Goal: Task Accomplishment & Management: Manage account settings

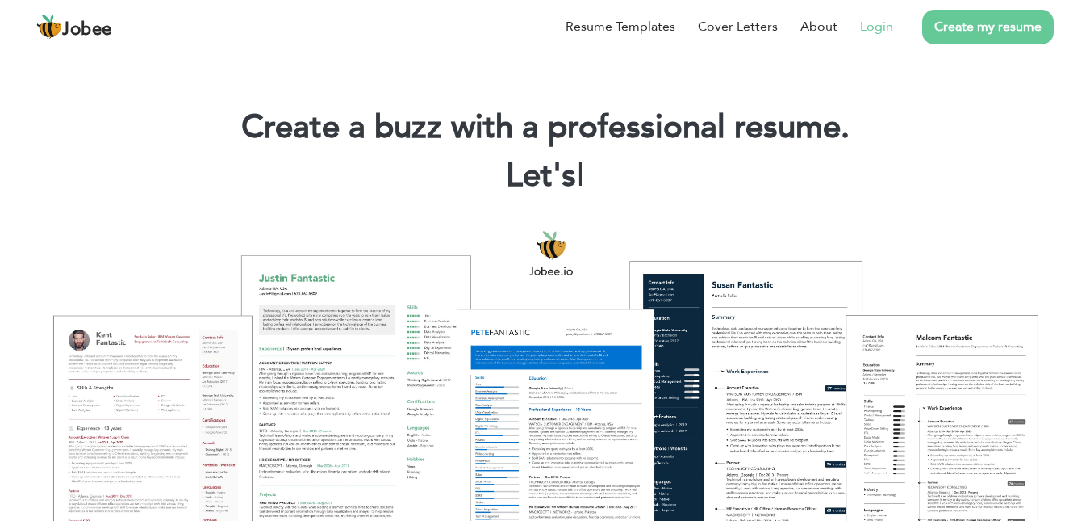
click at [878, 20] on link "Login" at bounding box center [876, 26] width 33 height 19
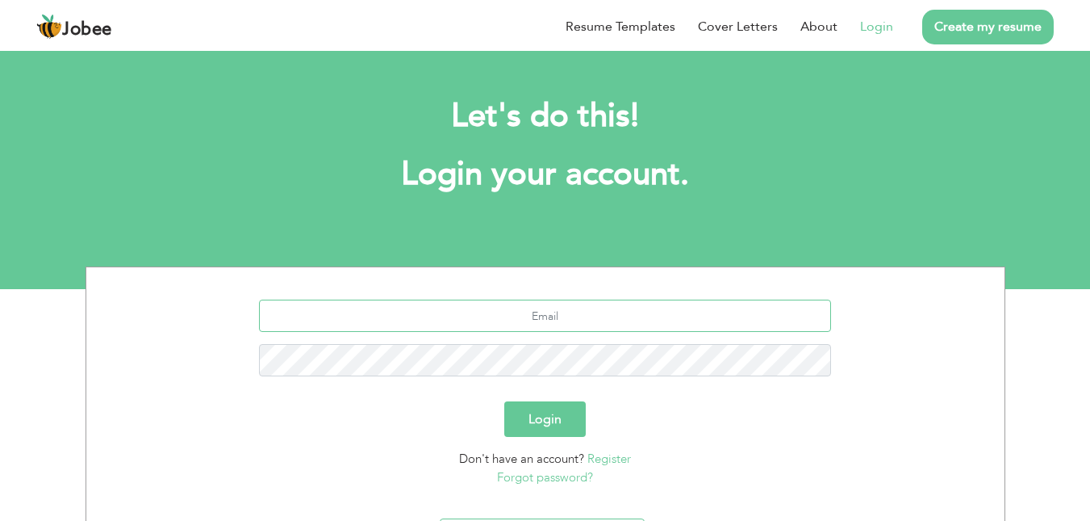
click at [596, 316] on input "text" at bounding box center [545, 315] width 572 height 32
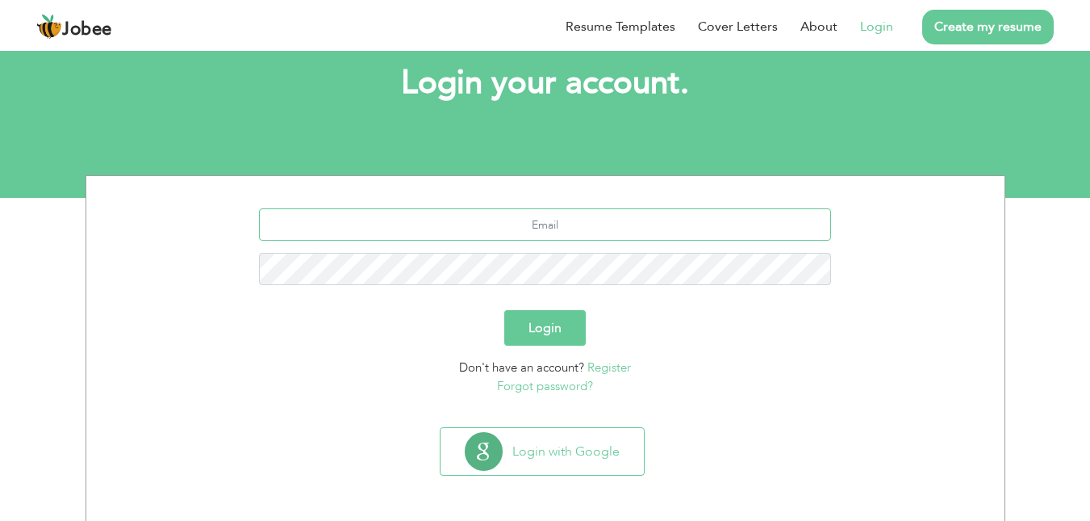
scroll to position [92, 0]
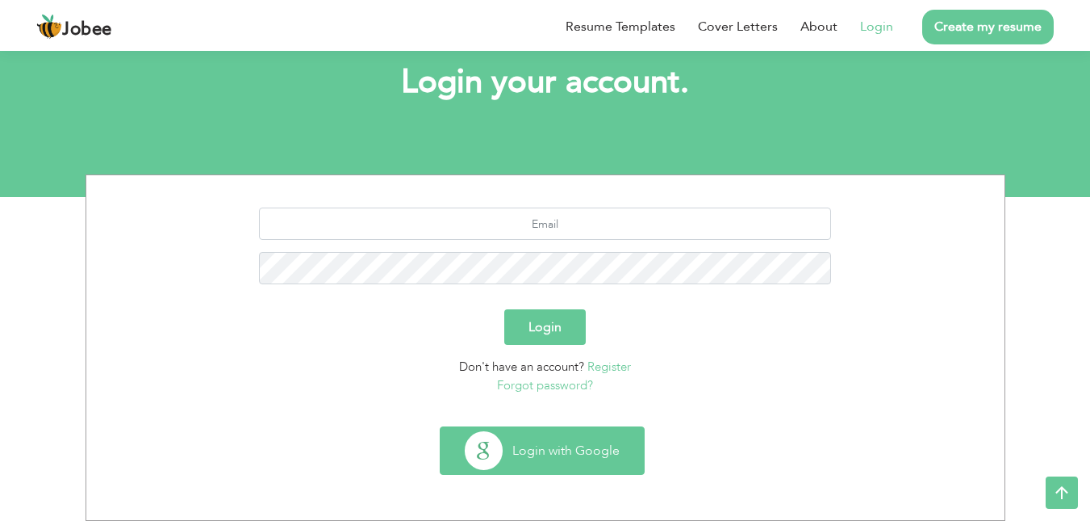
click at [544, 439] on button "Login with Google" at bounding box center [542, 450] width 203 height 47
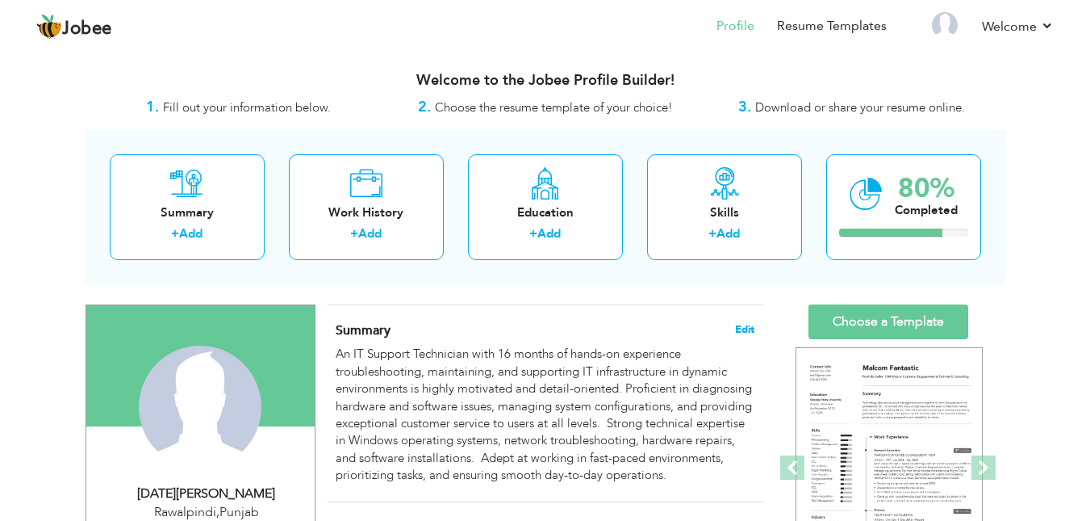
click at [745, 324] on span "Edit" at bounding box center [744, 329] width 19 height 11
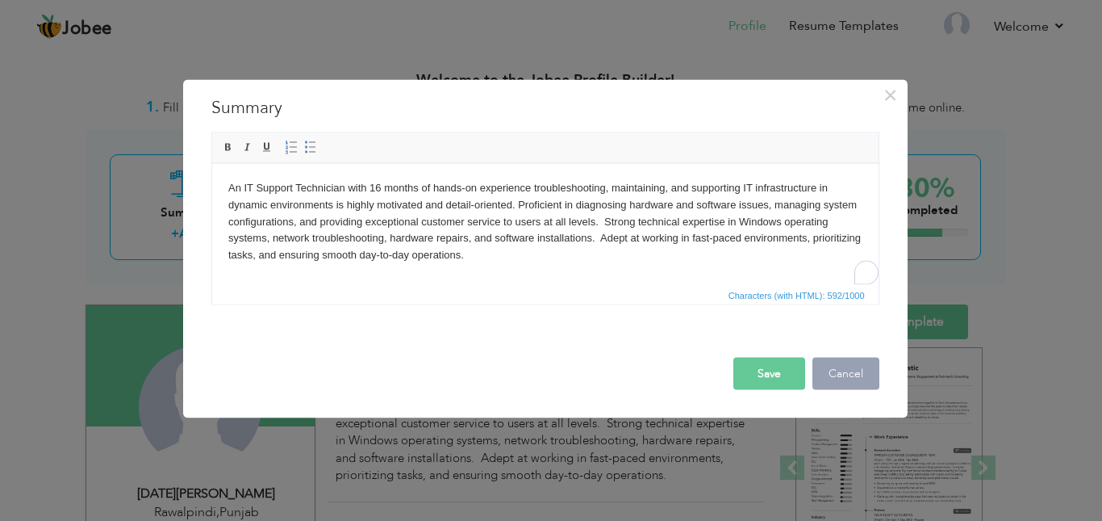
click at [839, 366] on button "Cancel" at bounding box center [846, 373] width 67 height 32
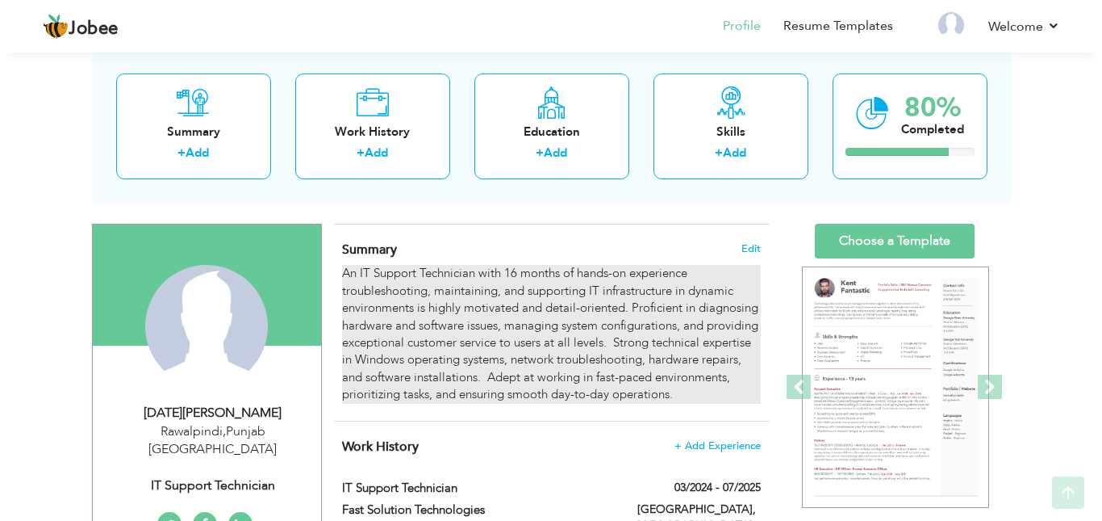
scroll to position [161, 0]
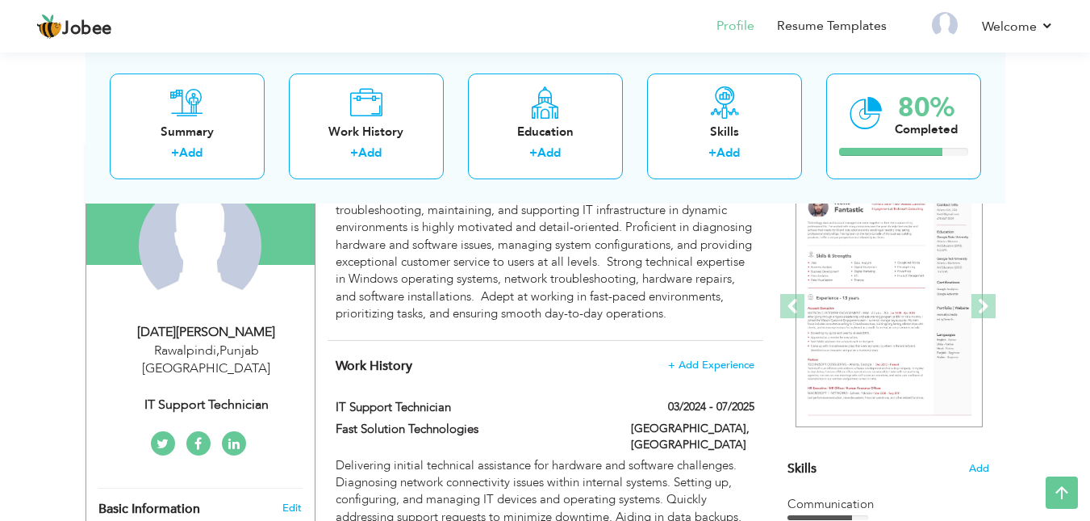
click at [195, 395] on div "IT Support Technician" at bounding box center [206, 404] width 216 height 19
type input "[DATE][PERSON_NAME]"
type input "[PERSON_NAME]"
type input "[PHONE_NUMBER]"
select select "number:166"
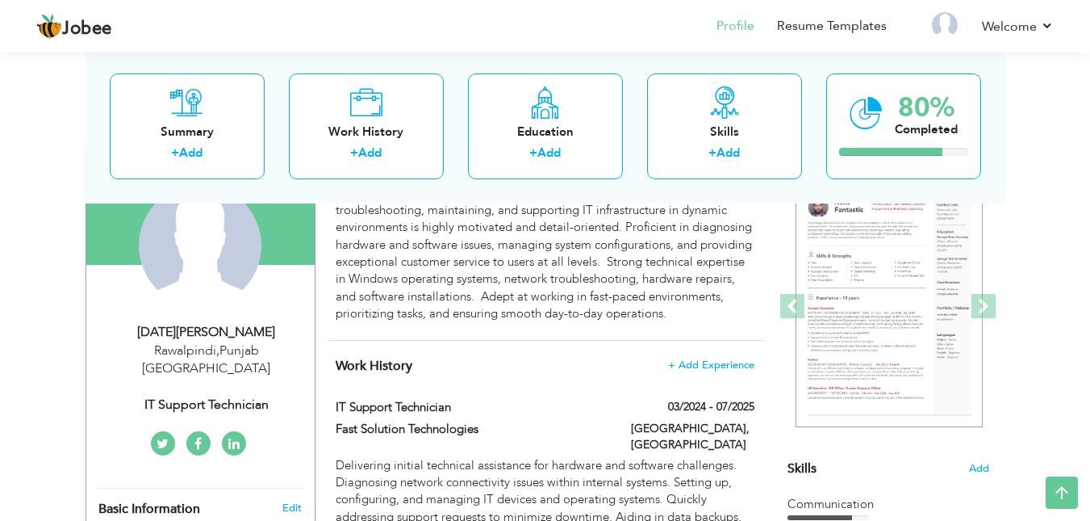
type input "[GEOGRAPHIC_DATA]"
type input "Rawalpindi"
select select "number:5"
type input "IT Support Technician"
type input "[URL][DOMAIN_NAME][PERSON_NAME]"
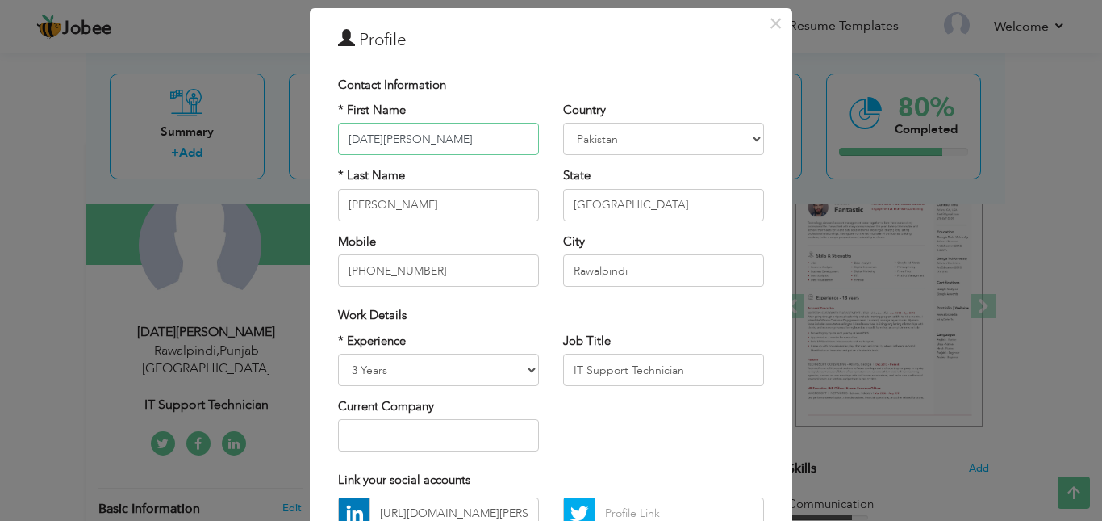
scroll to position [81, 0]
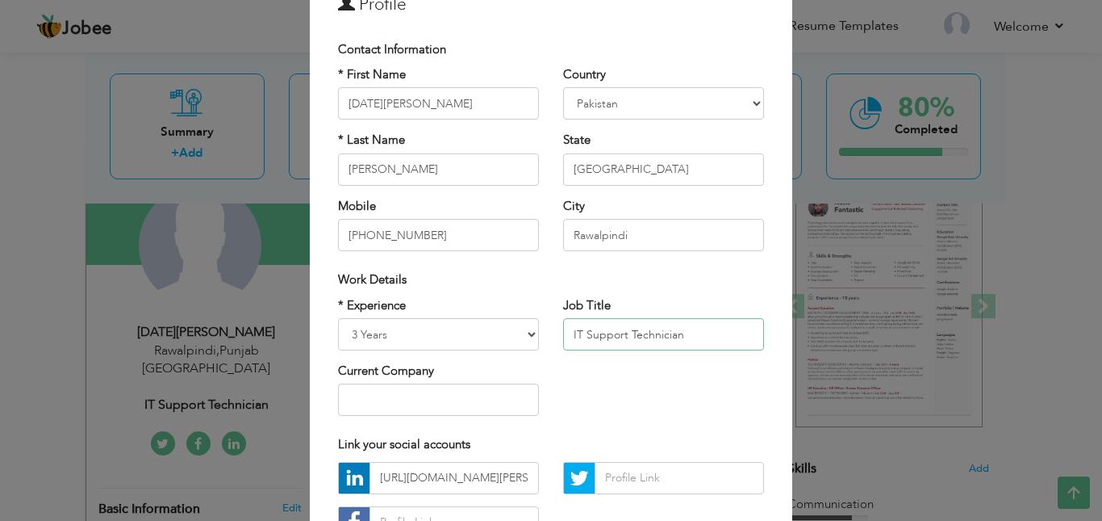
click at [666, 341] on input "IT Support Technician" at bounding box center [663, 334] width 201 height 32
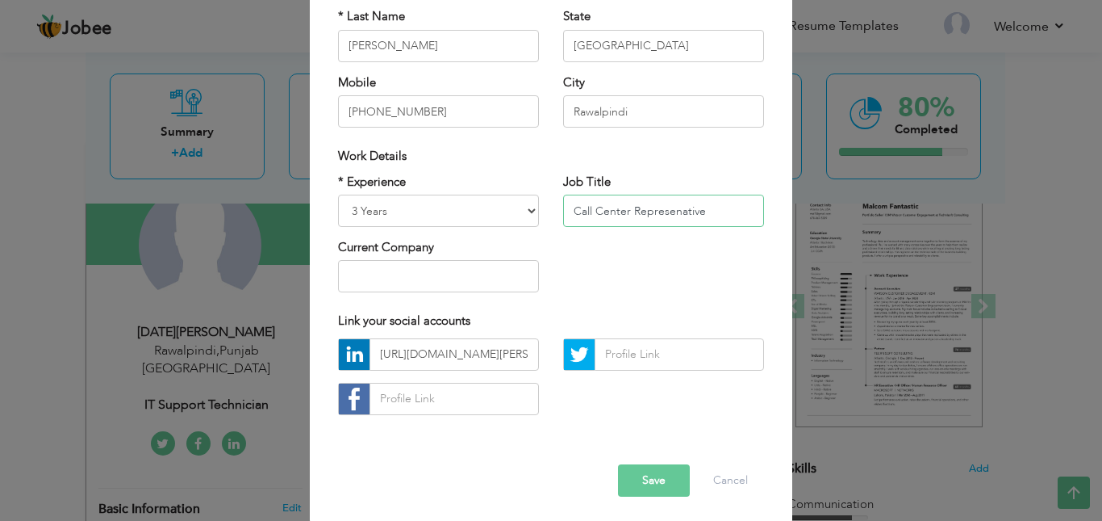
scroll to position [208, 0]
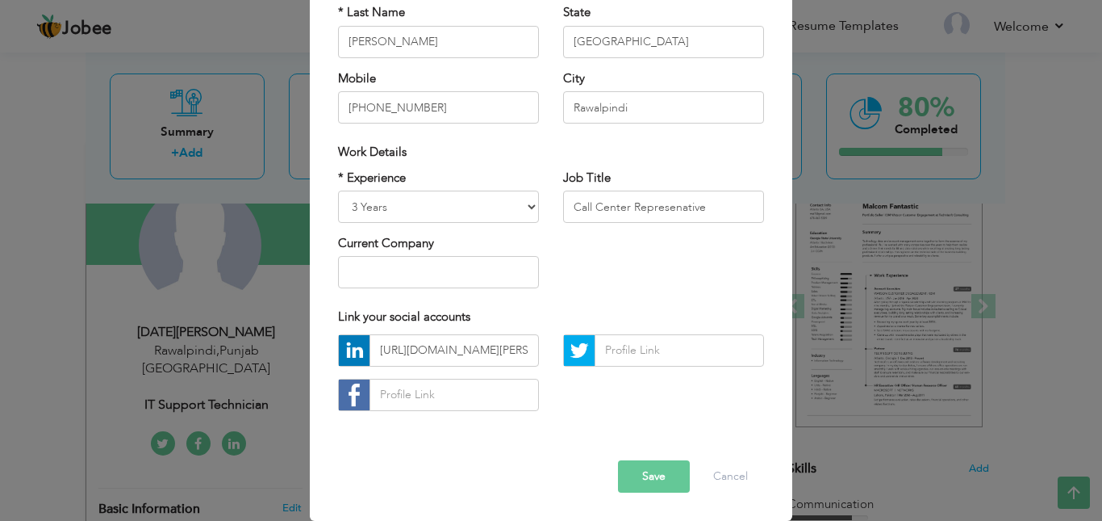
click at [656, 471] on button "Save" at bounding box center [654, 476] width 72 height 32
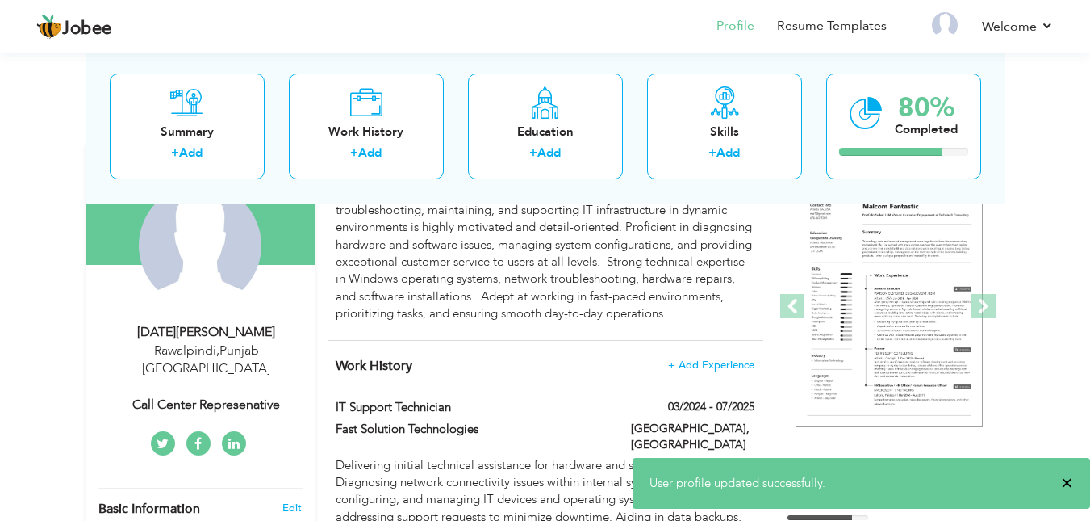
click at [1072, 479] on span "×" at bounding box center [1067, 483] width 12 height 16
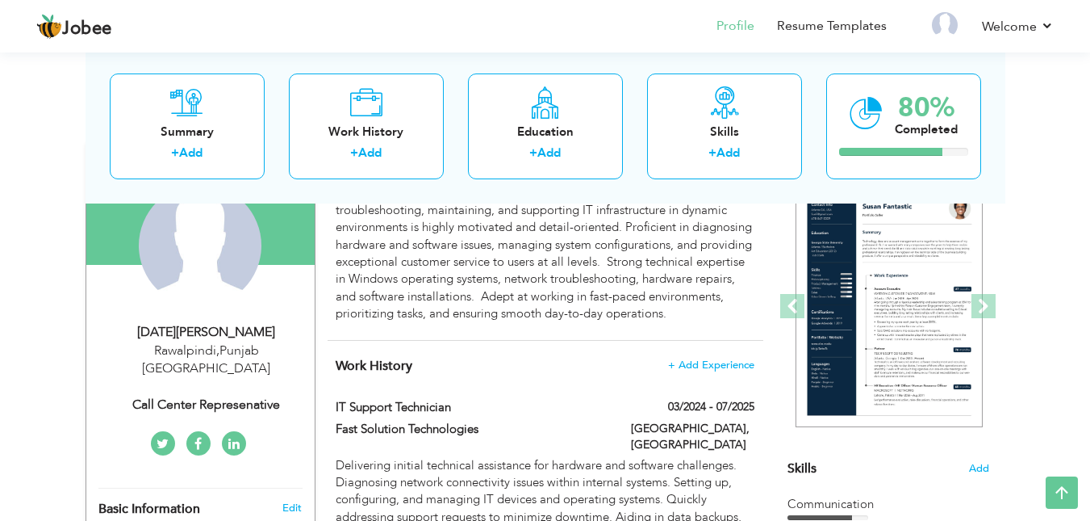
click at [245, 395] on div "Call Center Represenative" at bounding box center [206, 404] width 216 height 19
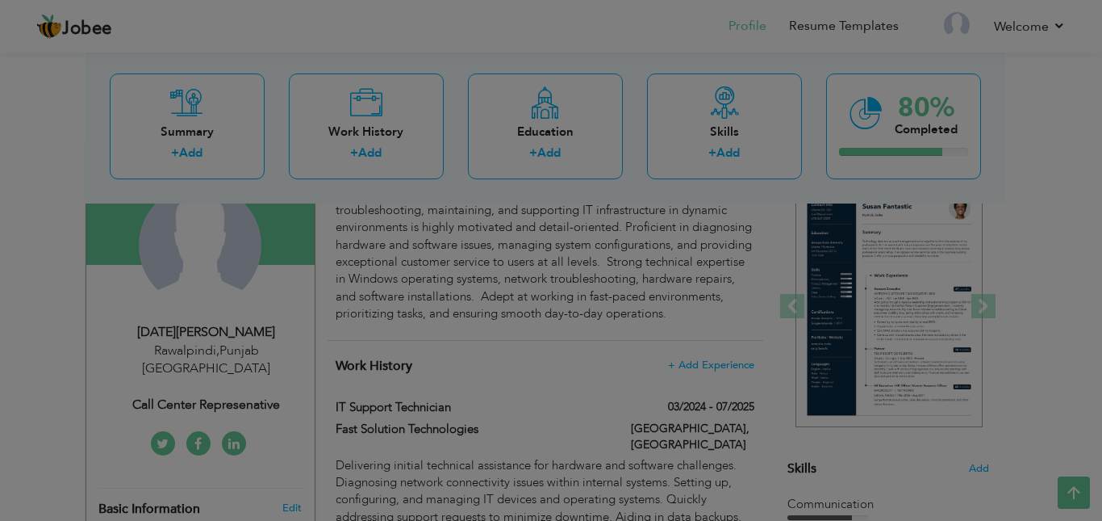
scroll to position [0, 0]
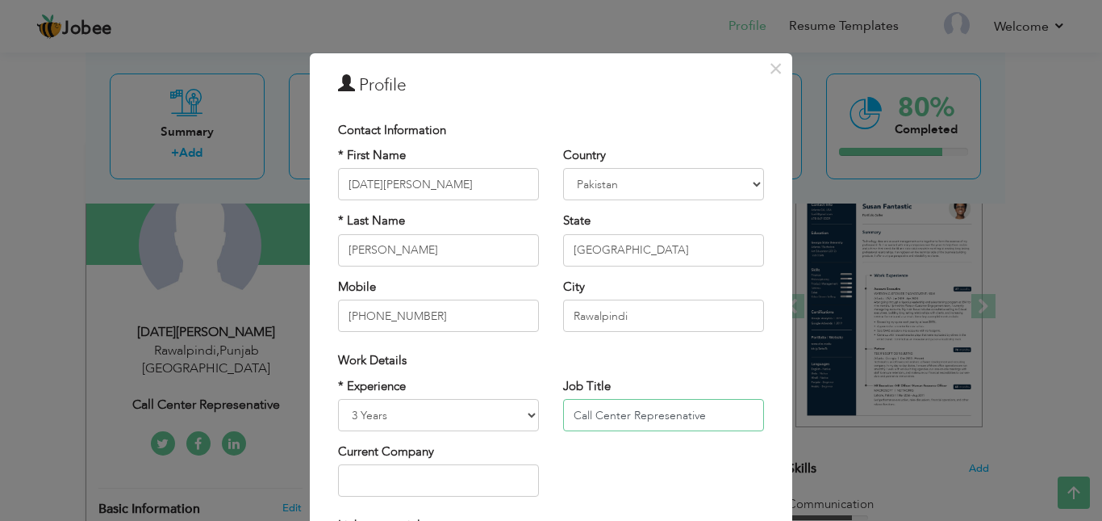
click at [638, 402] on input "Call Center Represenative" at bounding box center [663, 415] width 201 height 32
paste input "ustomer Service Represent"
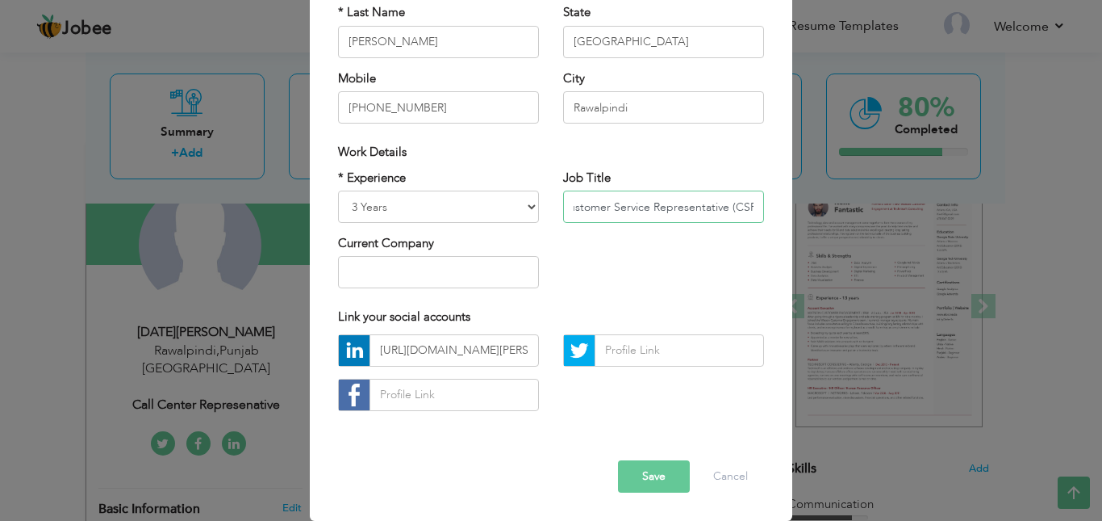
scroll to position [0, 15]
type input "Customer Service Representative (CSR)"
click at [663, 462] on button "Save" at bounding box center [654, 476] width 72 height 32
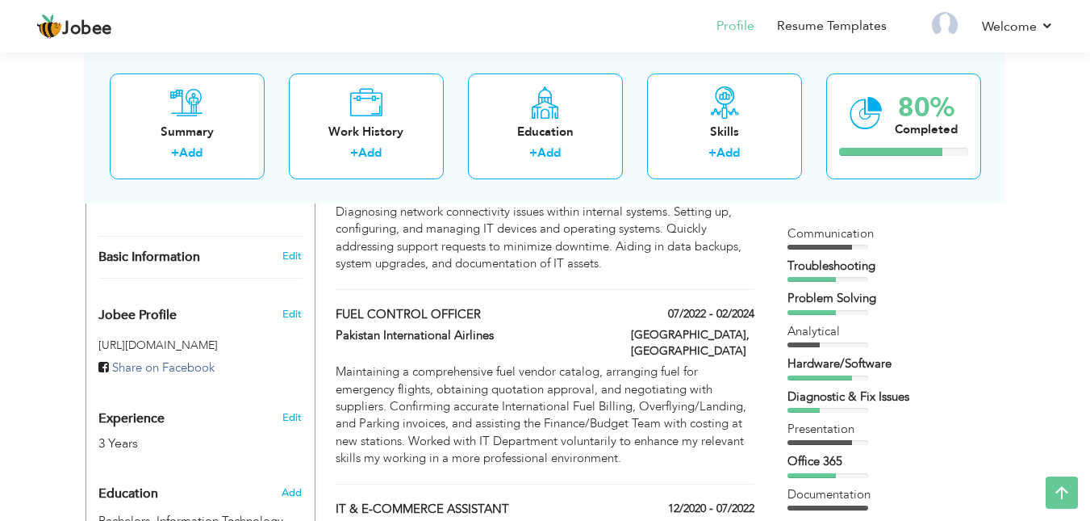
scroll to position [404, 0]
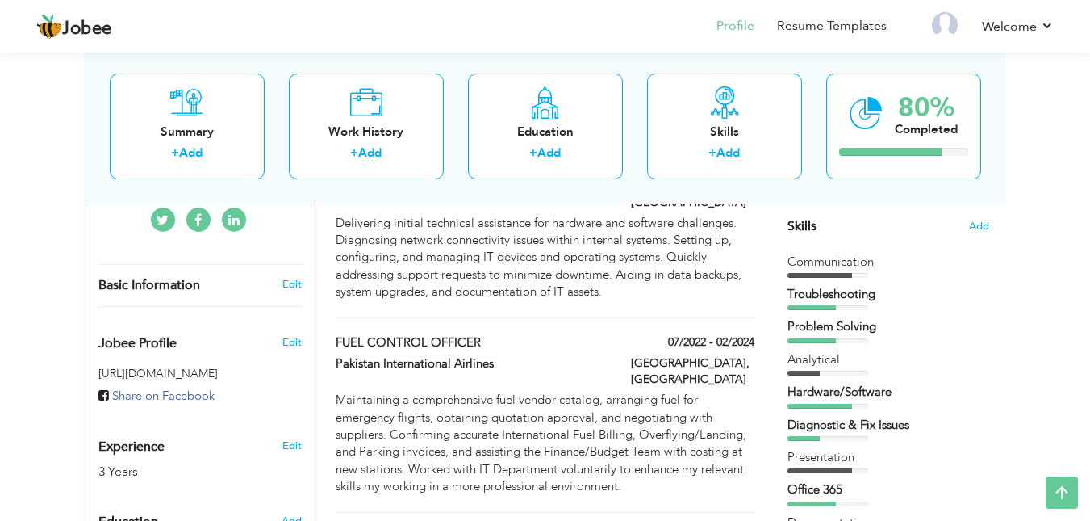
click at [860, 322] on div "Problem Solving" at bounding box center [889, 326] width 202 height 17
click at [868, 292] on div "Troubleshooting" at bounding box center [889, 294] width 202 height 17
click at [818, 355] on div "Analytical" at bounding box center [889, 359] width 202 height 17
click at [815, 391] on div "Hardware/Software" at bounding box center [889, 391] width 202 height 17
click at [818, 428] on div "Diagnostic & Fix Issues" at bounding box center [889, 424] width 202 height 17
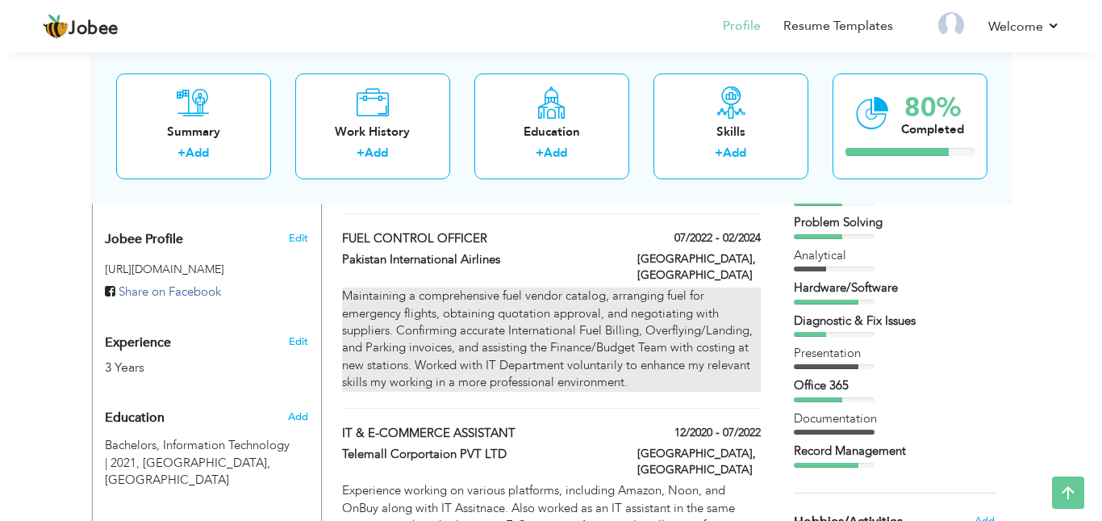
scroll to position [469, 0]
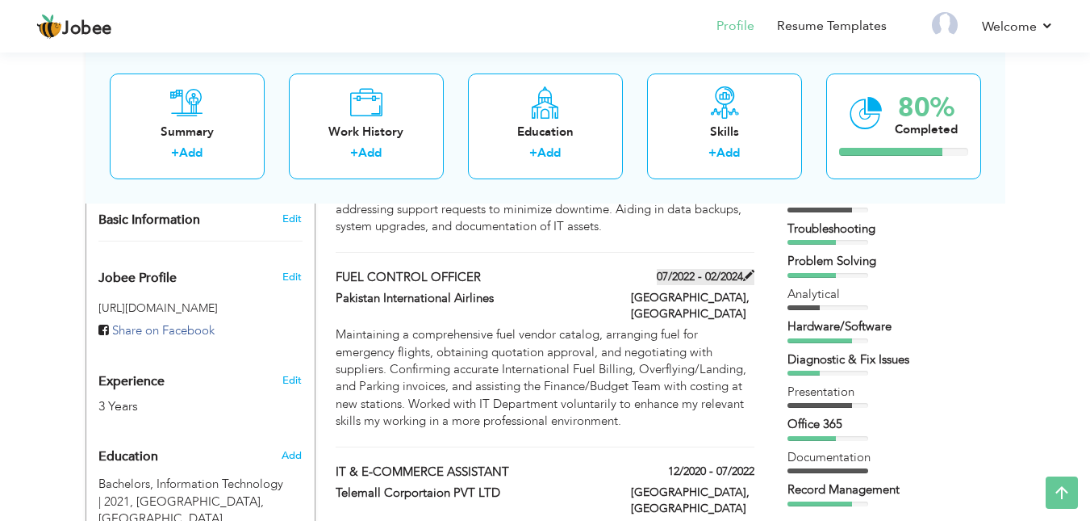
click at [747, 270] on span at bounding box center [748, 275] width 11 height 11
type input "FUEL CONTROL OFFICER"
type input "Pakistan International Airlines"
type input "07/2022"
type input "02/2024"
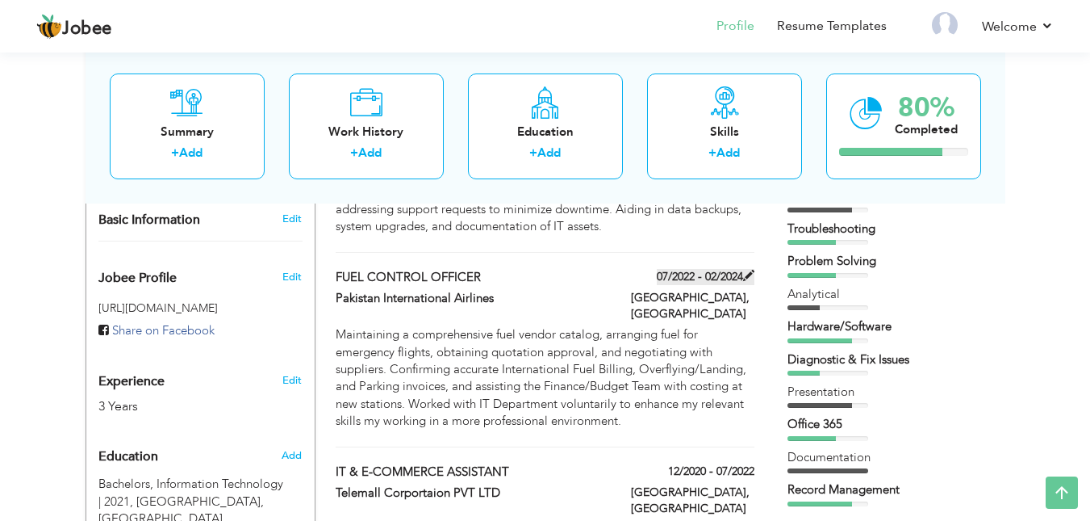
type input "Pakistan"
type input "Islamabad"
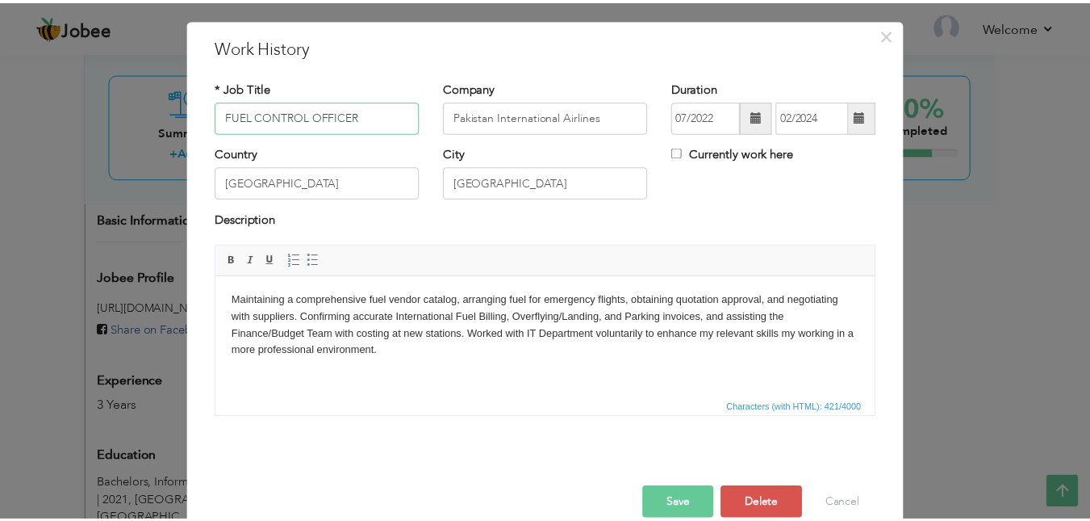
scroll to position [61, 0]
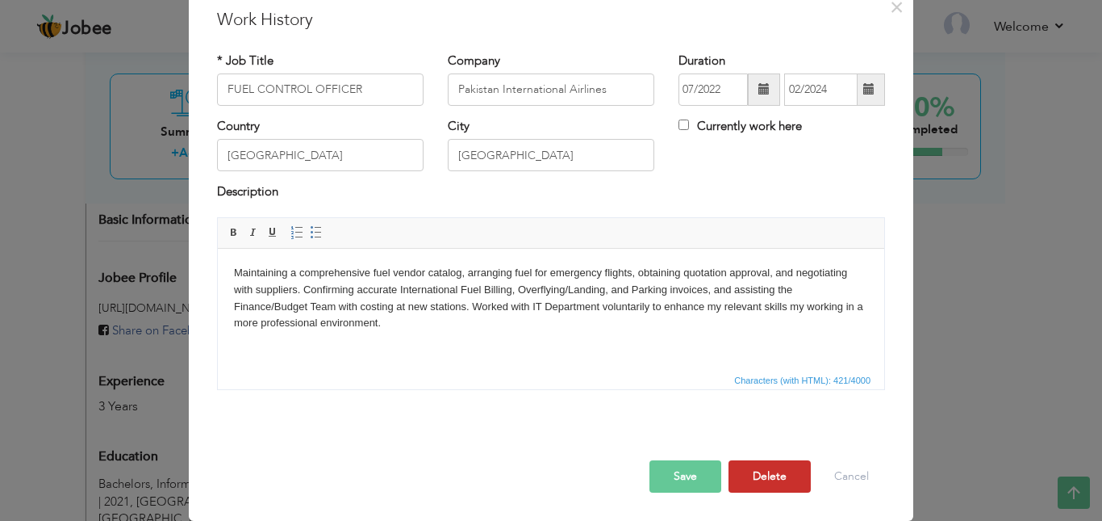
click at [767, 466] on button "Delete" at bounding box center [770, 476] width 82 height 32
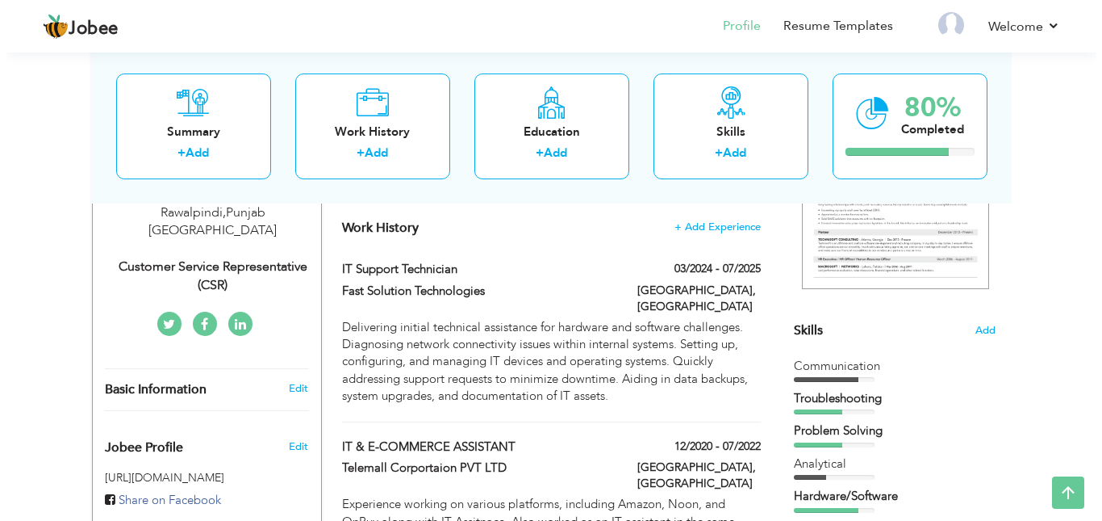
scroll to position [388, 0]
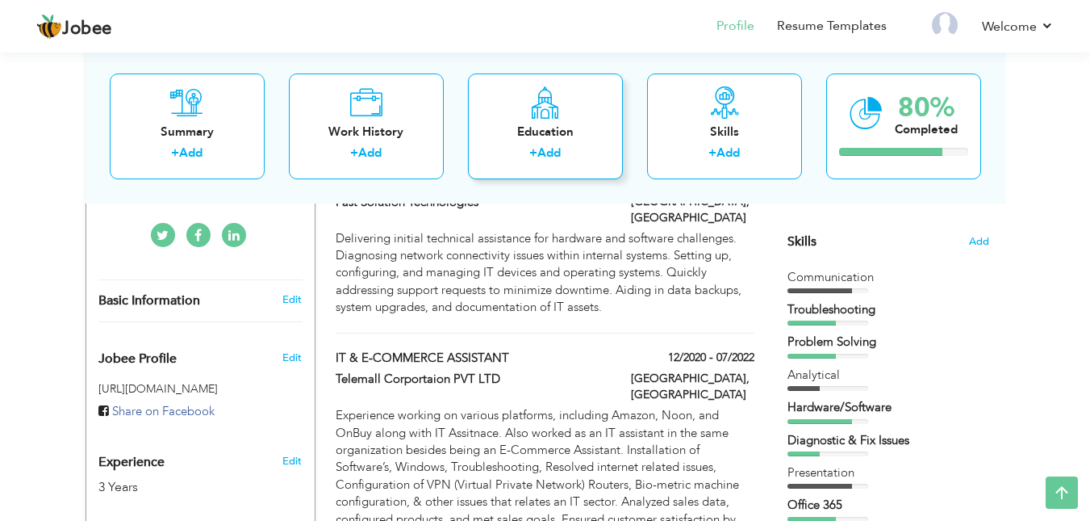
click at [597, 157] on div "+ Add" at bounding box center [545, 154] width 129 height 21
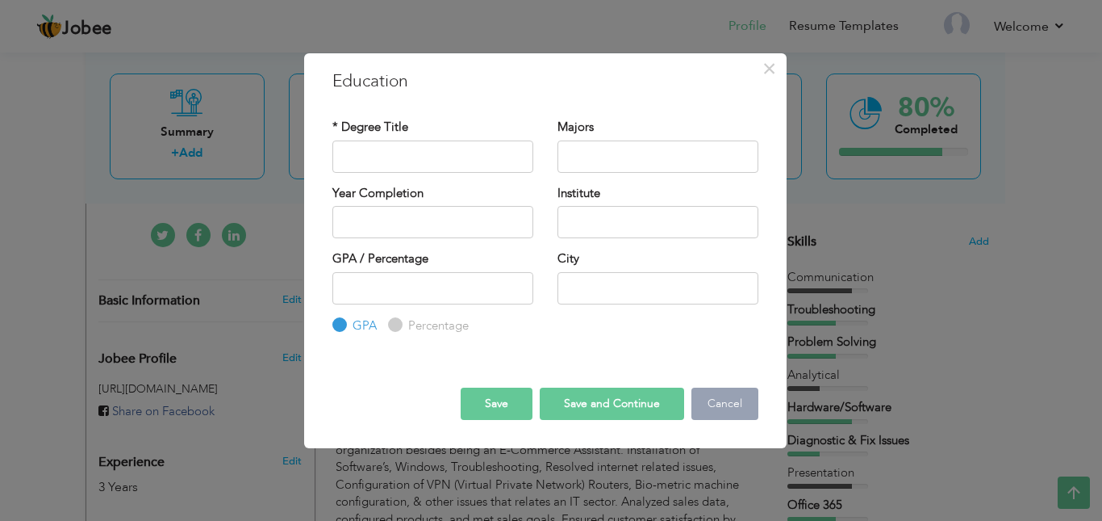
click at [736, 405] on button "Cancel" at bounding box center [725, 403] width 67 height 32
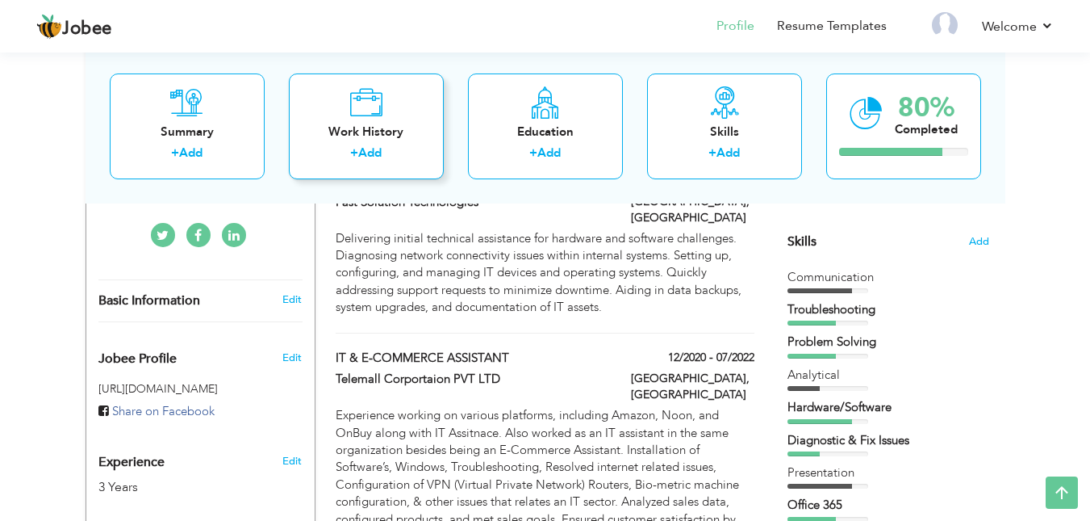
click at [393, 145] on div "+ Add" at bounding box center [366, 154] width 129 height 21
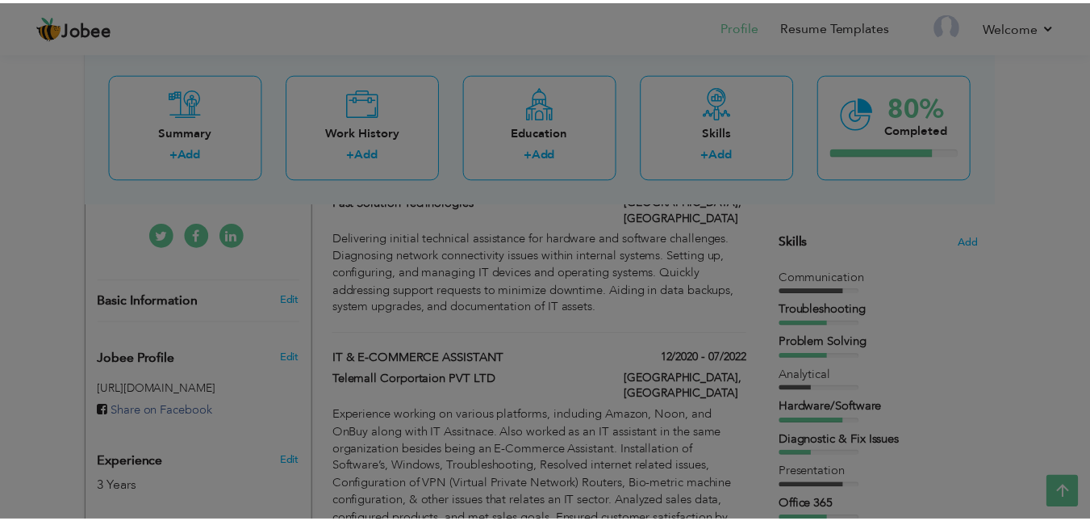
scroll to position [0, 0]
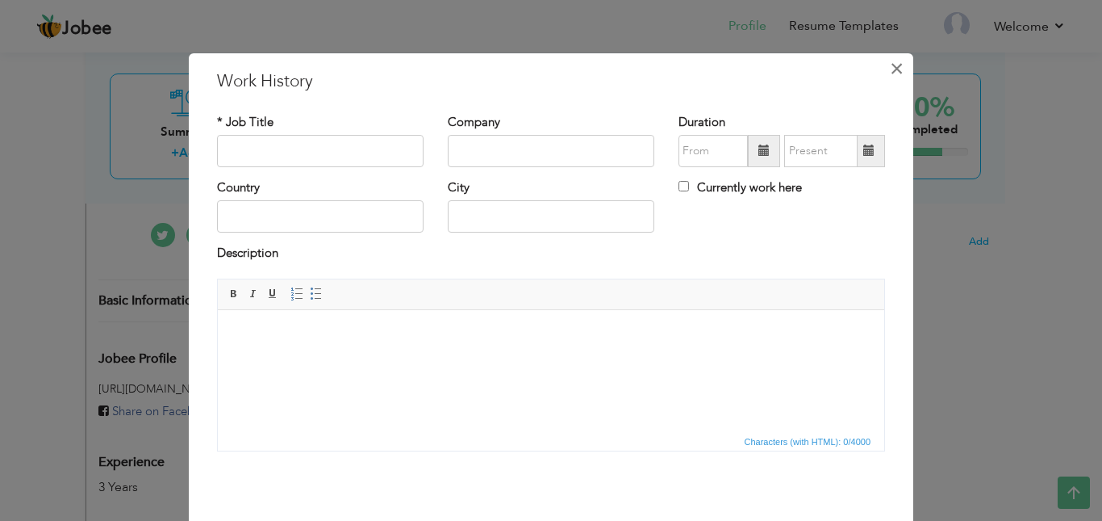
click at [890, 73] on span "×" at bounding box center [897, 68] width 14 height 29
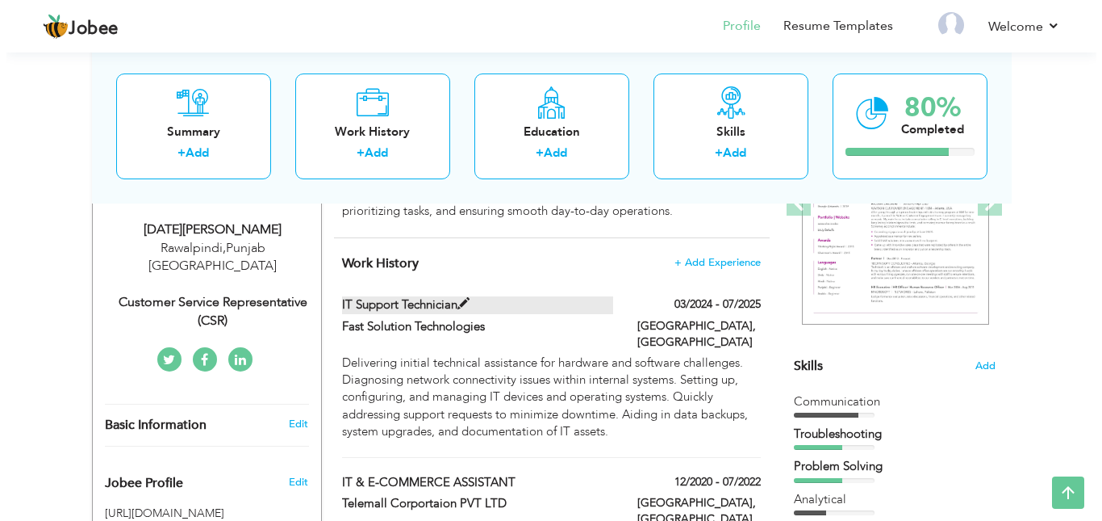
scroll to position [227, 0]
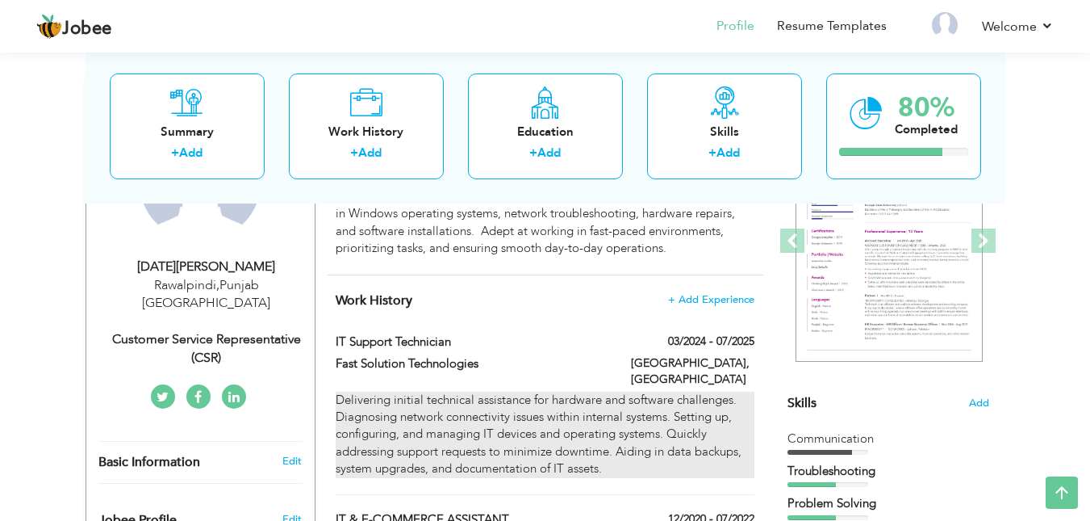
click at [722, 391] on div "Delivering initial technical assistance for hardware and software challenges. D…" at bounding box center [545, 434] width 418 height 86
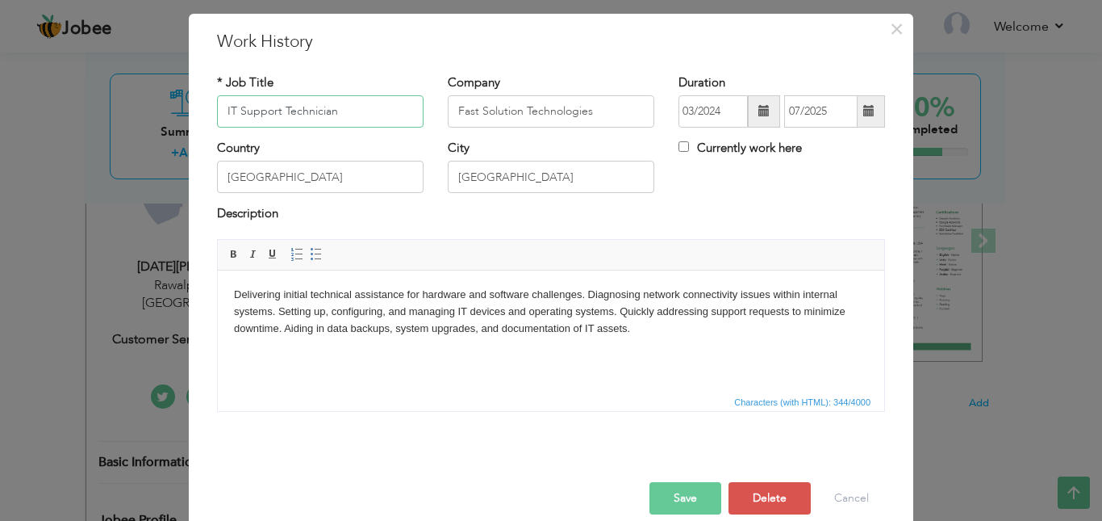
scroll to position [61, 0]
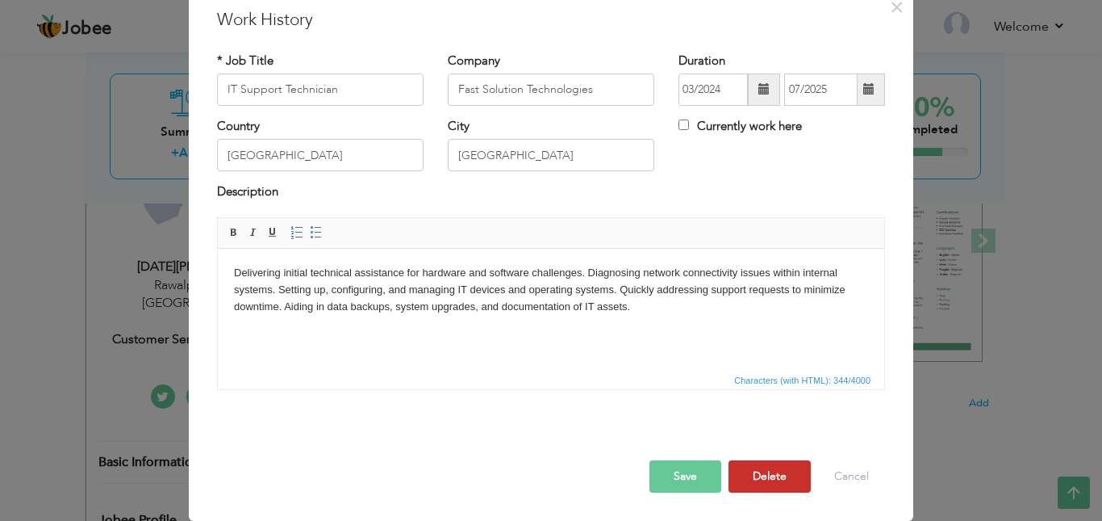
click at [767, 472] on button "Delete" at bounding box center [770, 476] width 82 height 32
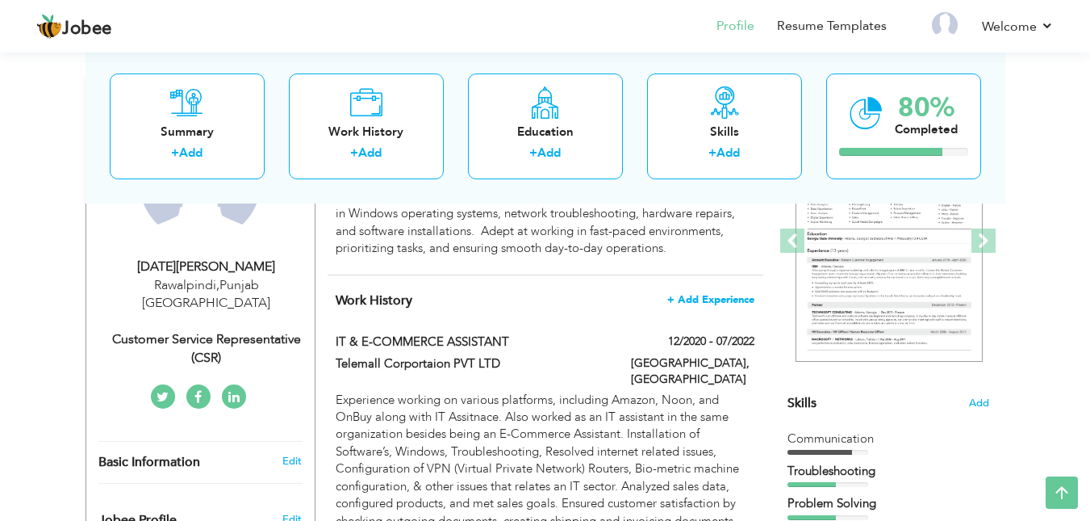
click at [716, 300] on span "+ Add Experience" at bounding box center [710, 299] width 87 height 11
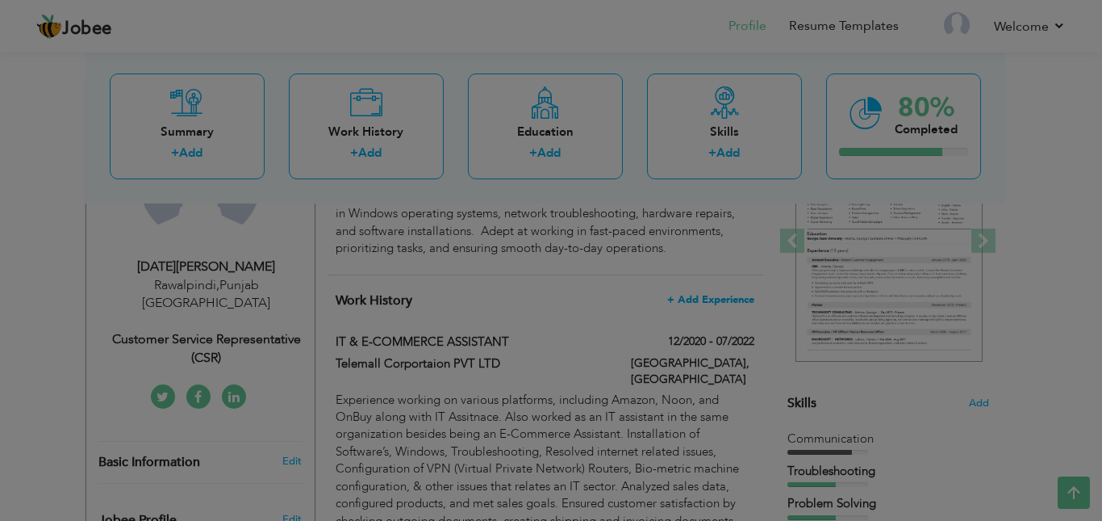
scroll to position [0, 0]
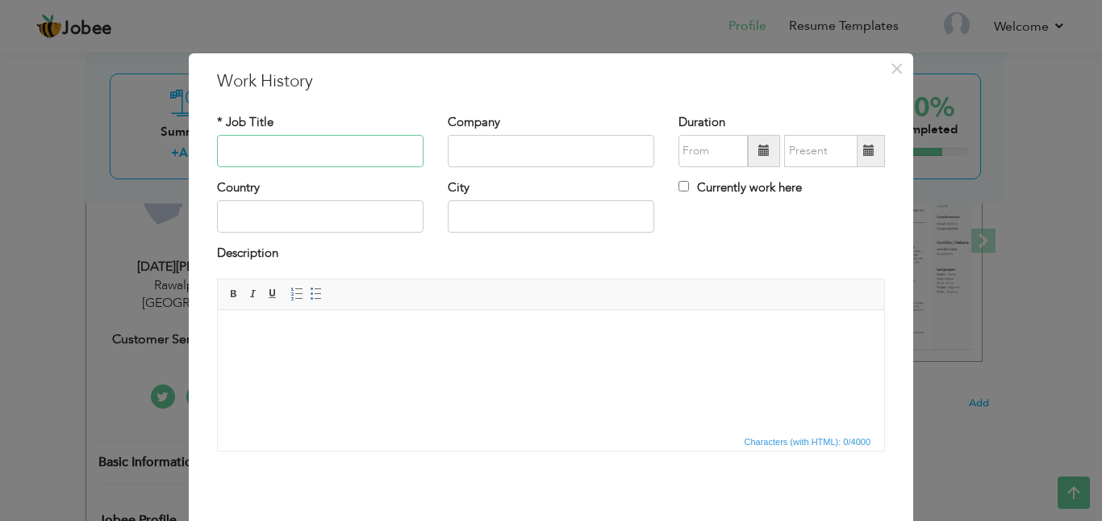
paste input "FUEL CONTROL OFFICER"
type input "FUEL CONTROL OFFICER"
click at [501, 153] on input "text" at bounding box center [551, 151] width 207 height 32
paste input "Pakistan International Airlines"
type input "Pakistan International Airlines"
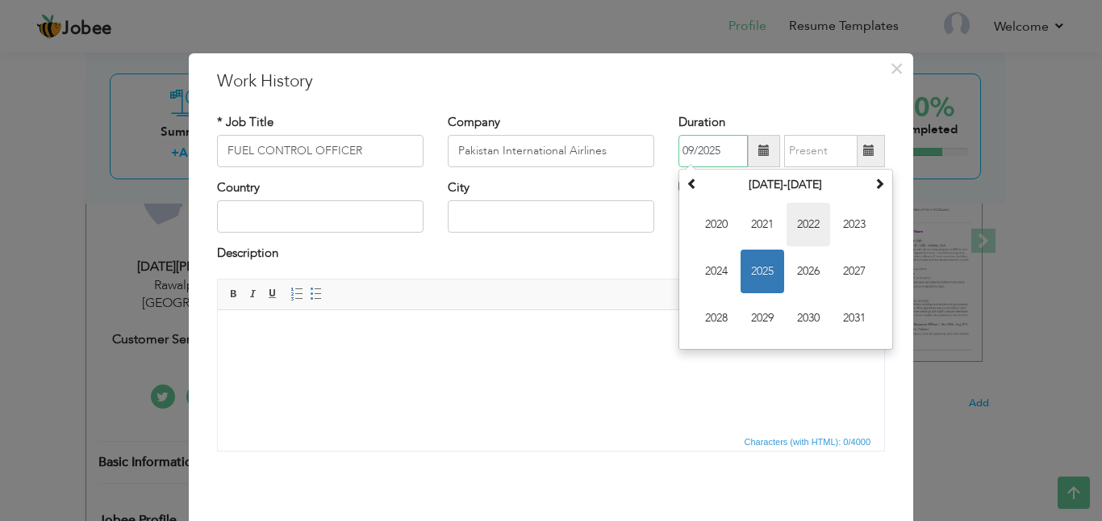
click at [807, 228] on span "2022" at bounding box center [809, 225] width 44 height 44
click at [810, 272] on span "Jul" at bounding box center [809, 271] width 44 height 44
type input "07/2022"
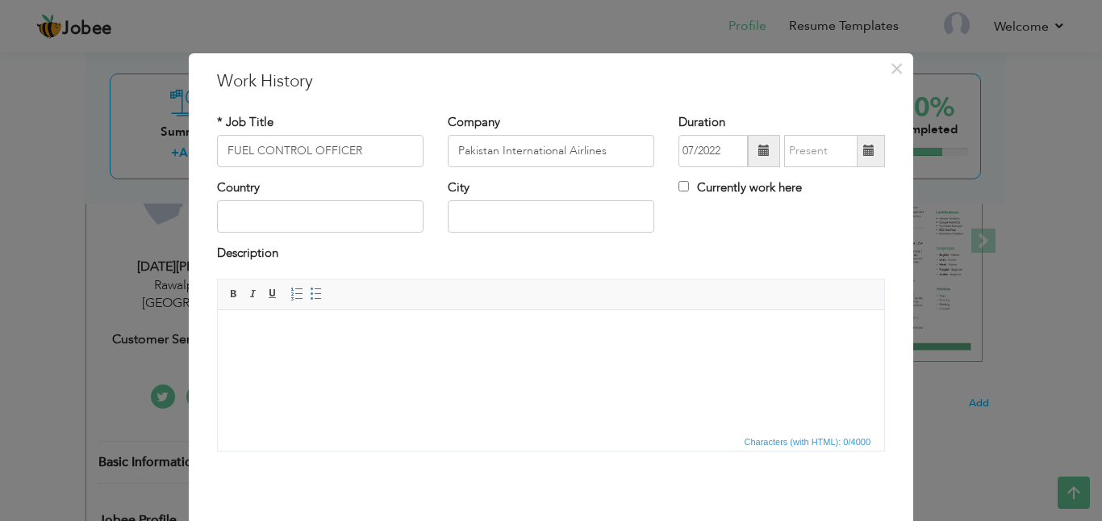
click at [722, 195] on label "Currently work here" at bounding box center [740, 187] width 123 height 17
click at [689, 191] on input "Currently work here" at bounding box center [684, 186] width 10 height 10
checkbox input "true"
click at [327, 223] on input "text" at bounding box center [320, 216] width 207 height 32
type input "s"
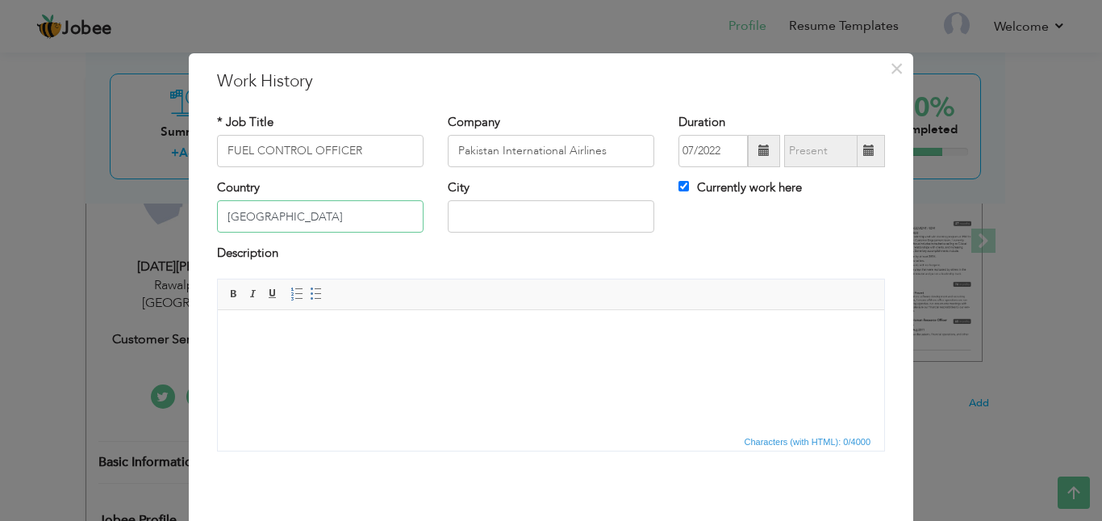
type input "Pakistan"
type input "Islamabad"
click at [419, 351] on html at bounding box center [551, 333] width 667 height 49
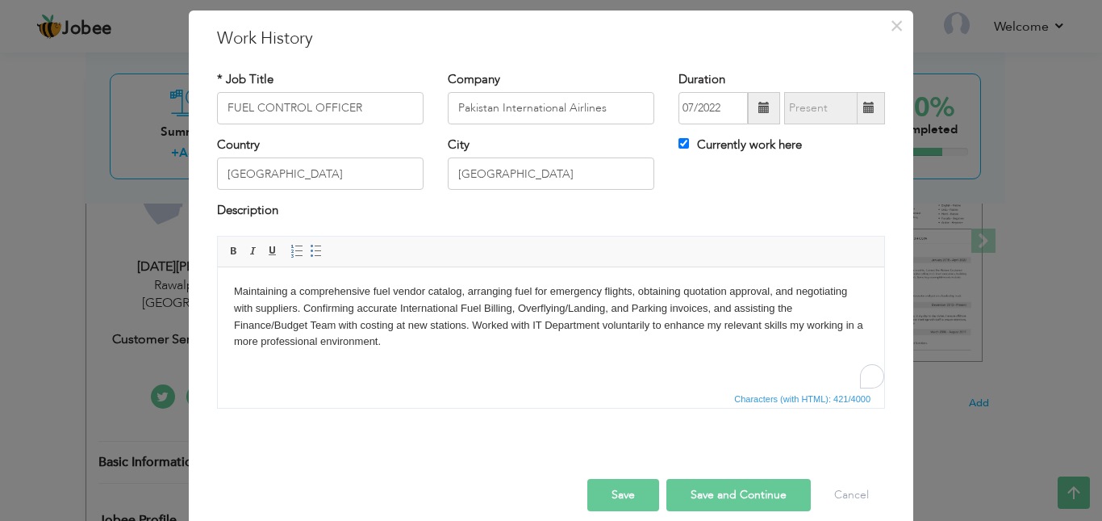
scroll to position [61, 0]
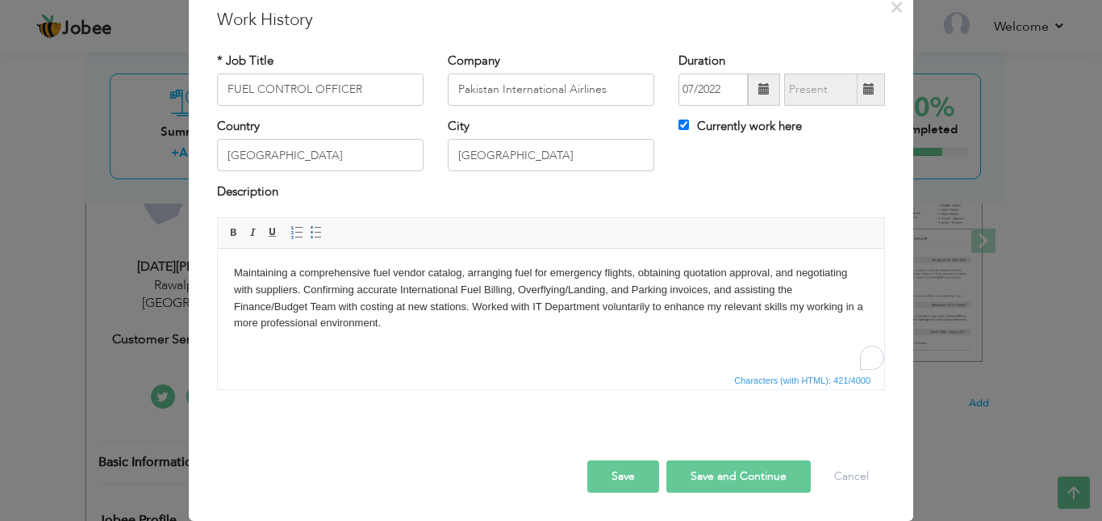
click at [758, 469] on button "Save and Continue" at bounding box center [739, 476] width 144 height 32
checkbox input "false"
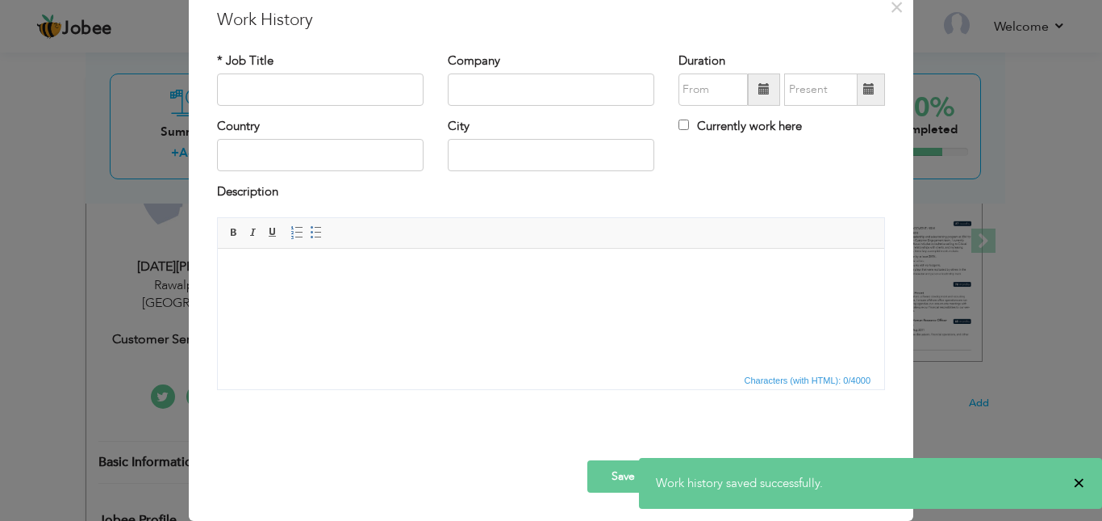
click at [1081, 483] on span "×" at bounding box center [1079, 483] width 12 height 16
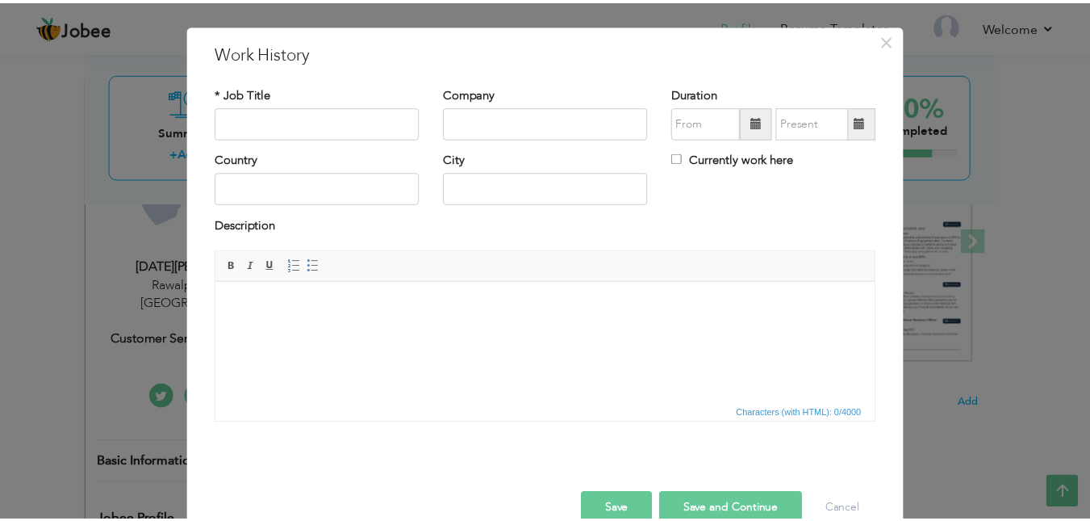
scroll to position [0, 0]
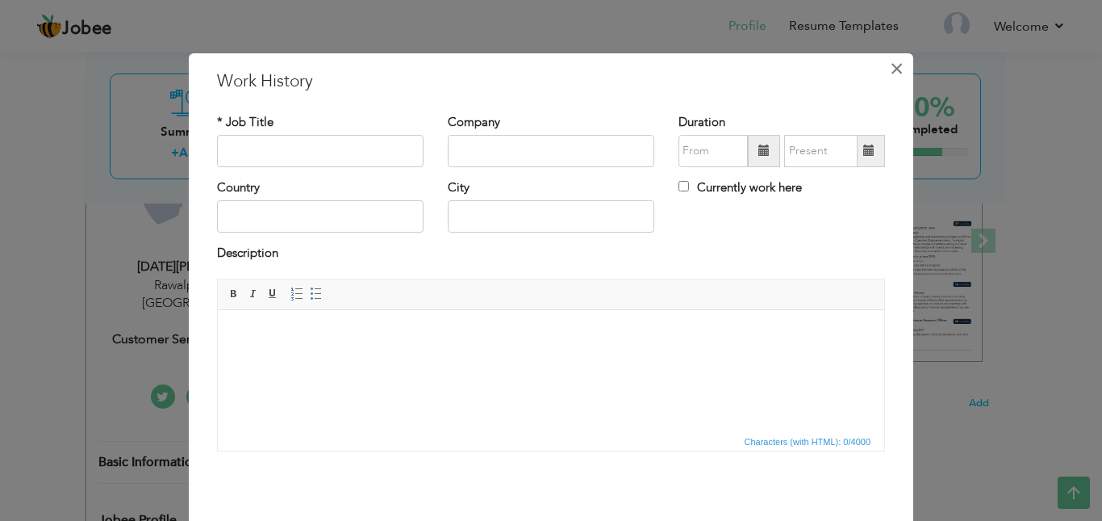
click at [890, 65] on span "×" at bounding box center [897, 68] width 14 height 29
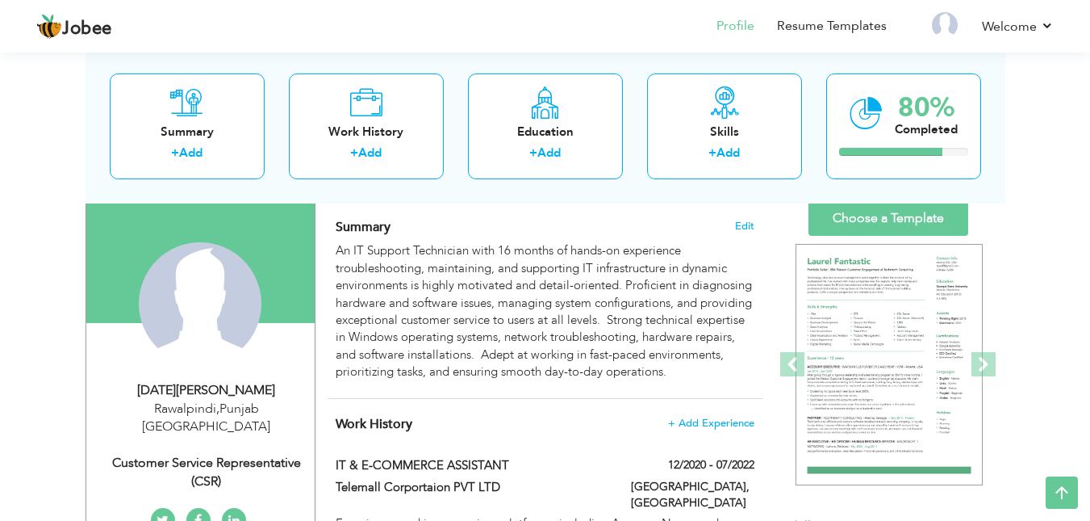
scroll to position [81, 0]
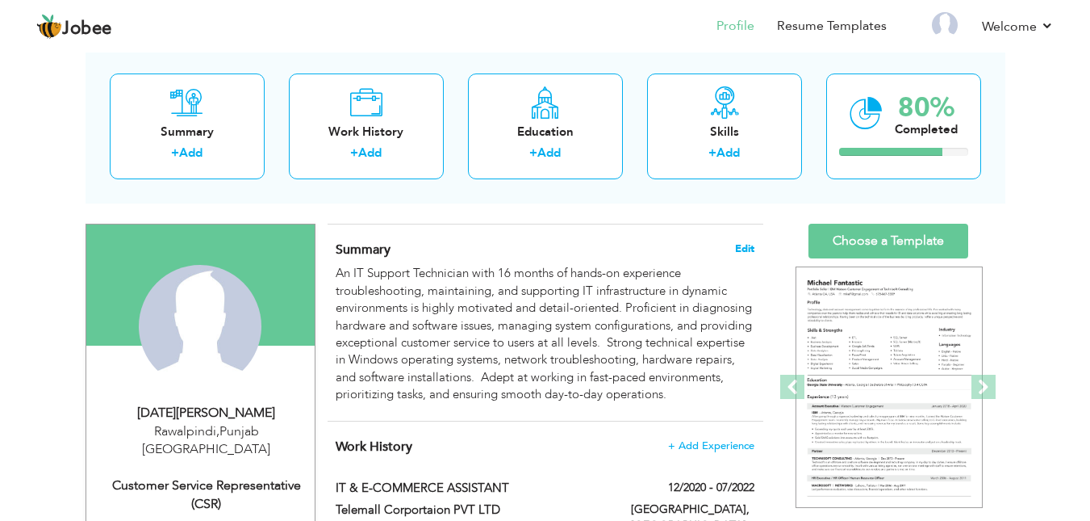
click at [750, 254] on span "Edit" at bounding box center [744, 248] width 19 height 11
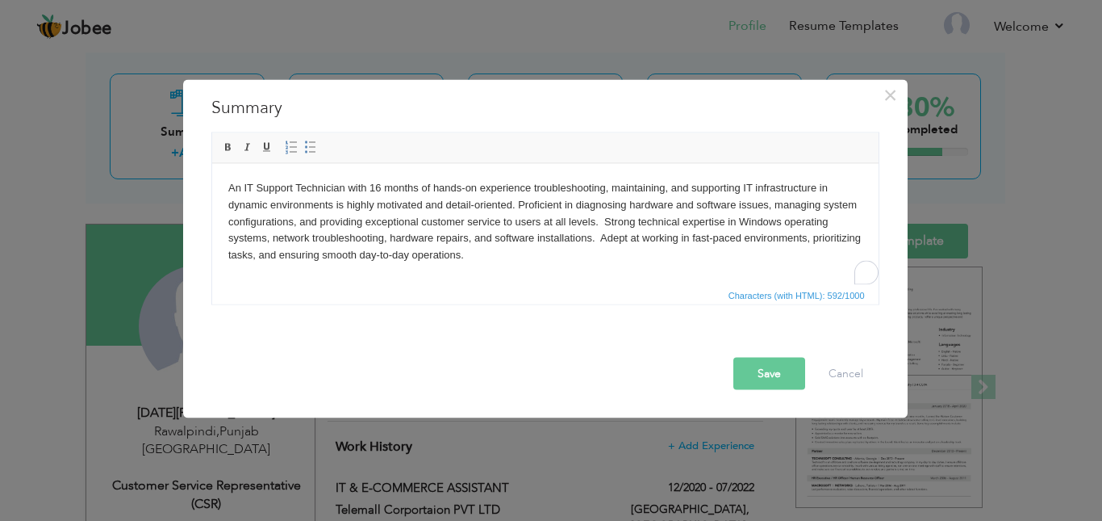
click at [408, 224] on body "An IT Support Technician with 16 months of hands-on experience troubleshooting,…" at bounding box center [545, 221] width 634 height 84
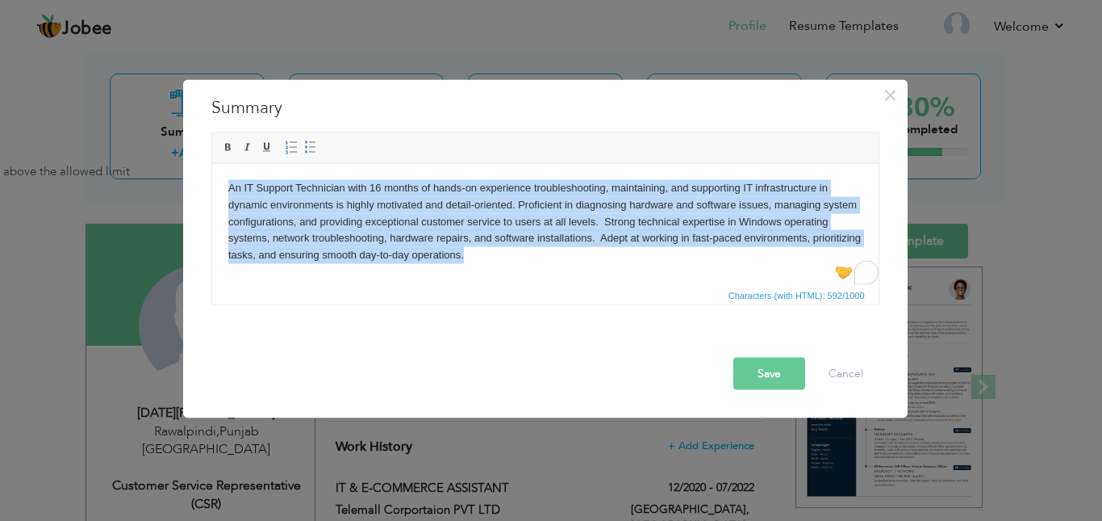
click at [530, 253] on body "An IT Support Technician with 16 months of hands-on experience troubleshooting,…" at bounding box center [545, 221] width 634 height 84
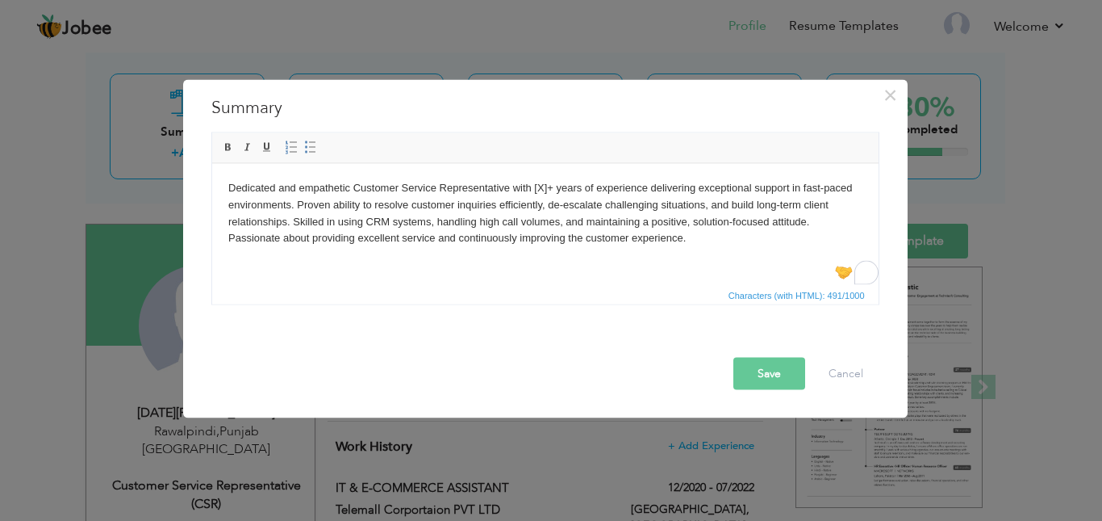
click at [549, 194] on body "Dedicated and empathetic Customer Service Representative with [X]+ years of exp…" at bounding box center [545, 212] width 634 height 67
click at [763, 371] on button "Save" at bounding box center [770, 373] width 72 height 32
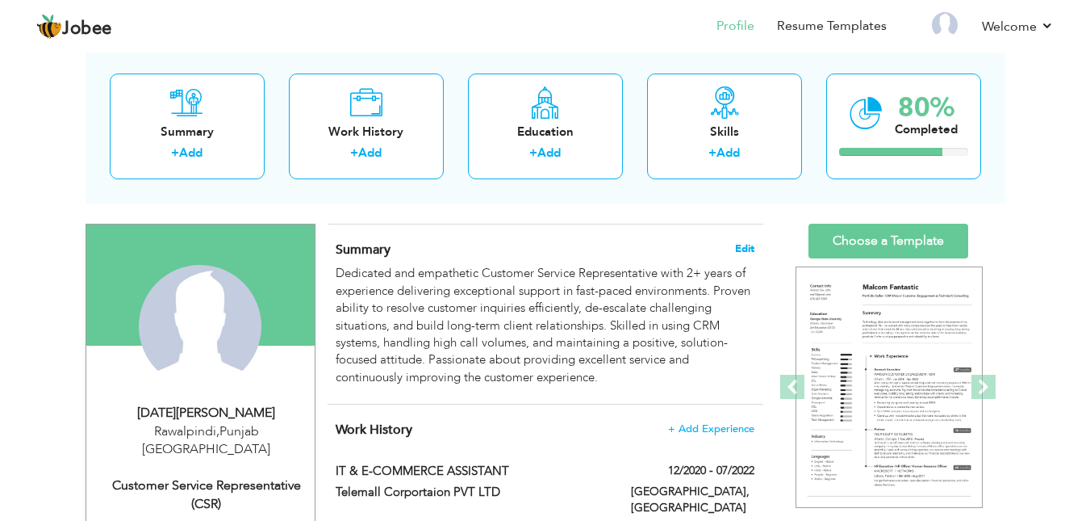
click at [735, 246] on span "Edit" at bounding box center [744, 248] width 19 height 11
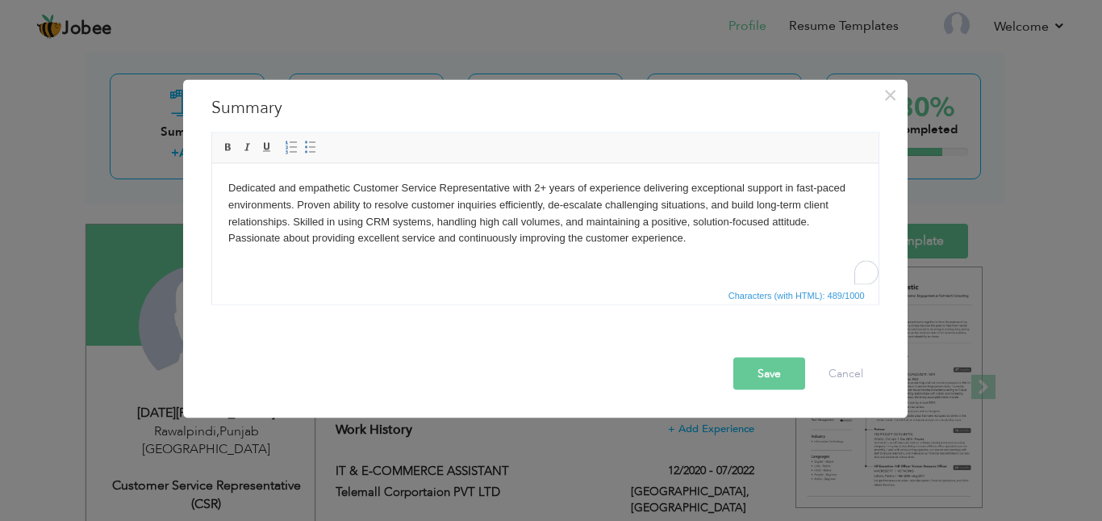
click at [542, 190] on body "Dedicated and empathetic Customer Service Representative with 2+ years of exper…" at bounding box center [545, 212] width 634 height 67
click at [539, 186] on body "Dedicated and empathetic Customer Service Representative with 2+ years of exper…" at bounding box center [545, 212] width 634 height 67
click at [773, 362] on button "Save" at bounding box center [770, 373] width 72 height 32
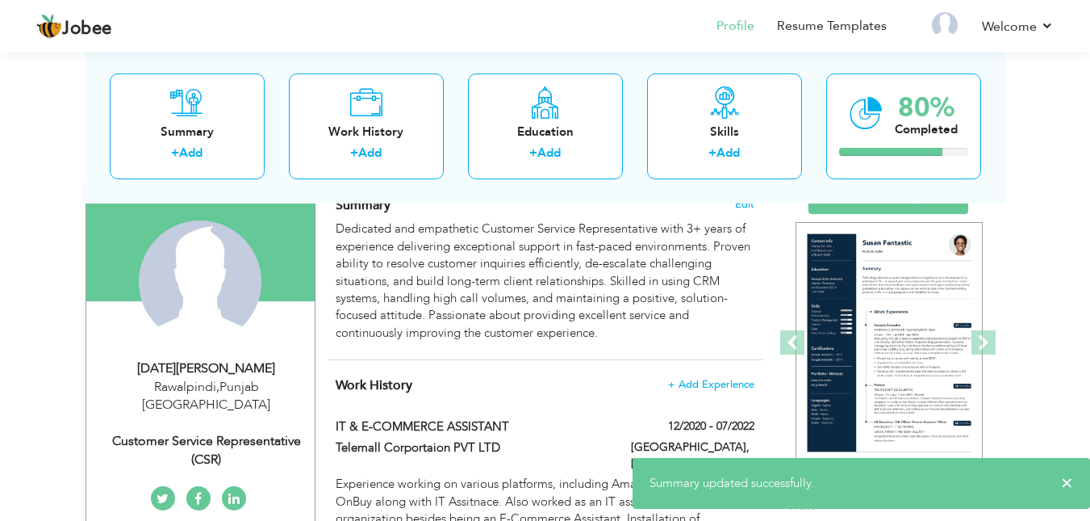
scroll to position [161, 0]
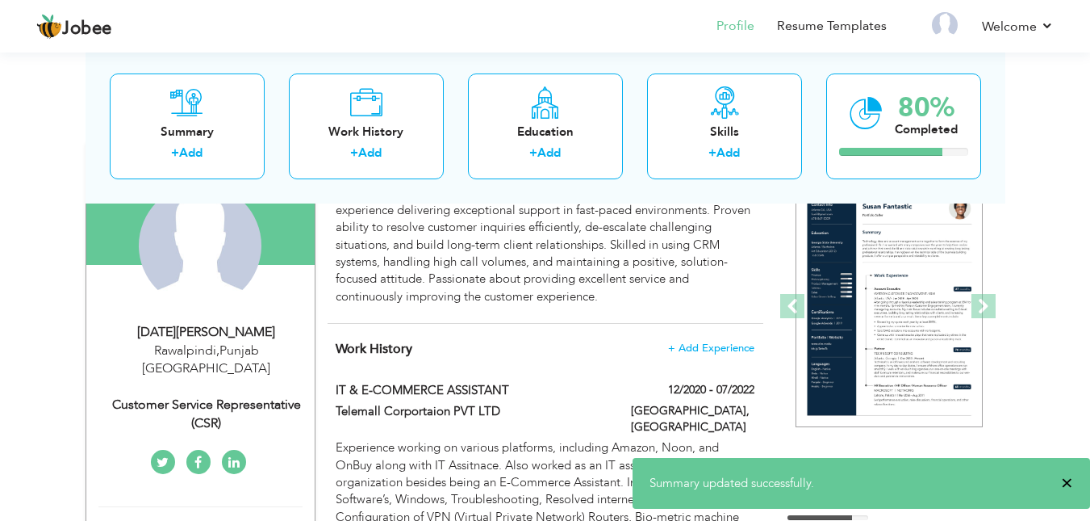
click at [1071, 481] on span "×" at bounding box center [1067, 483] width 12 height 16
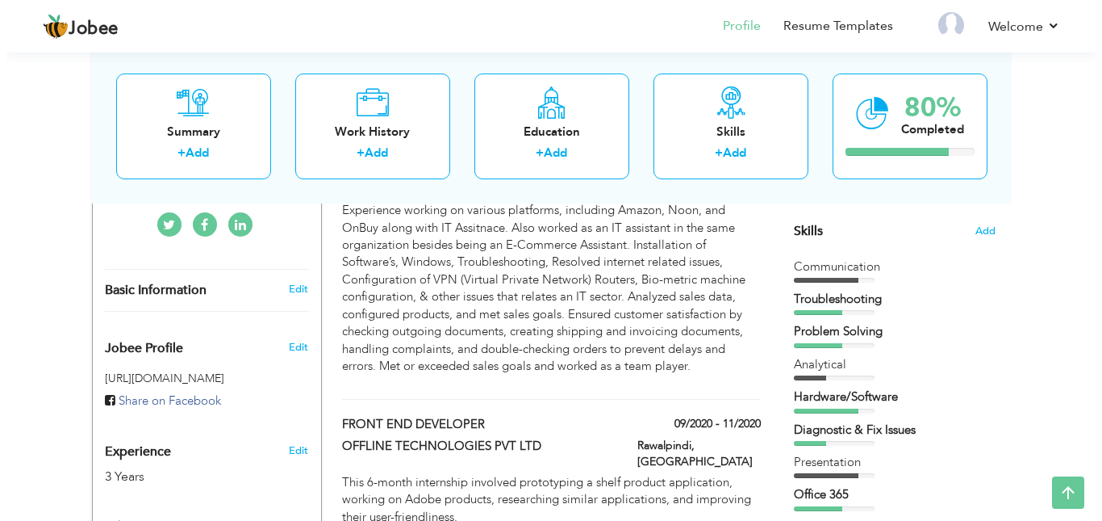
scroll to position [404, 0]
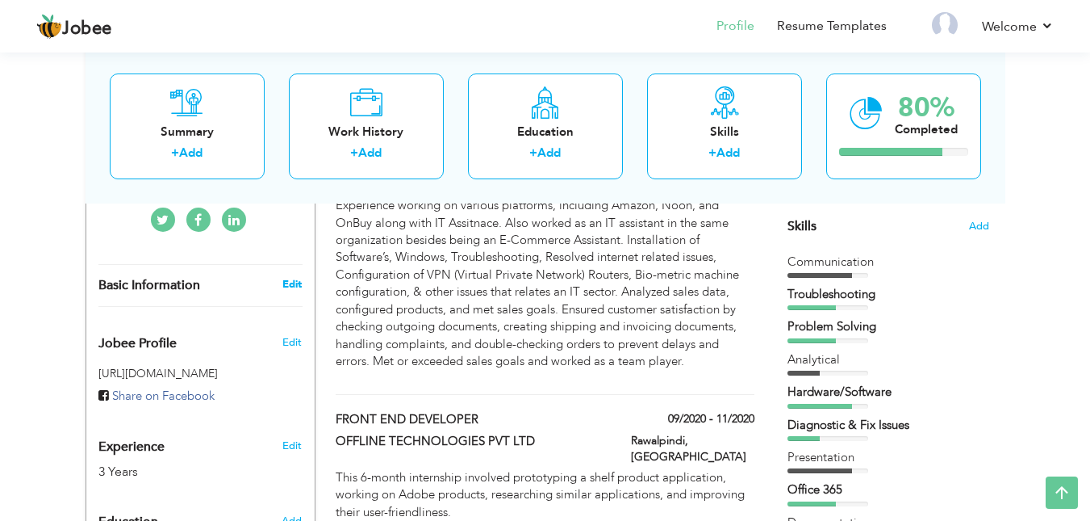
click at [288, 277] on link "Edit" at bounding box center [291, 284] width 19 height 15
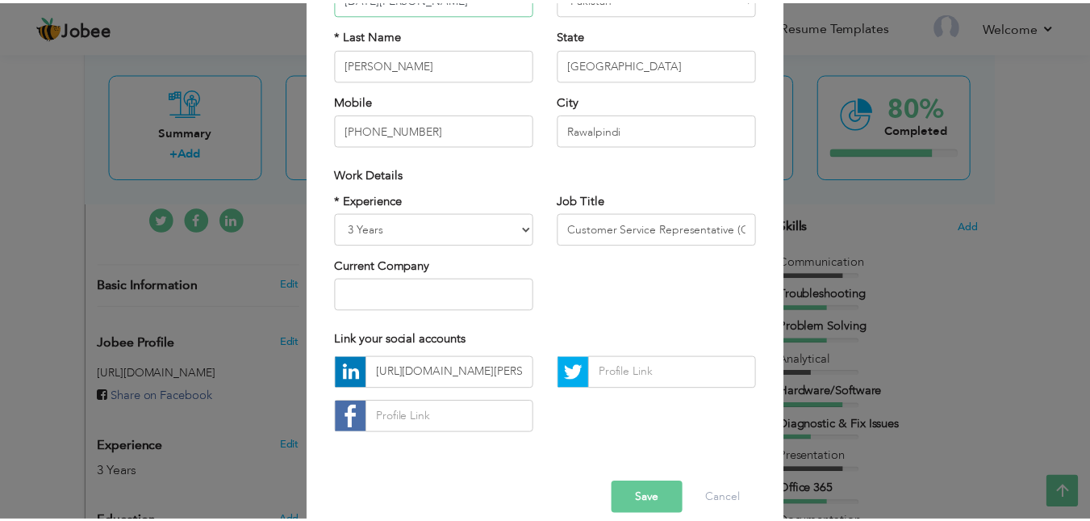
scroll to position [208, 0]
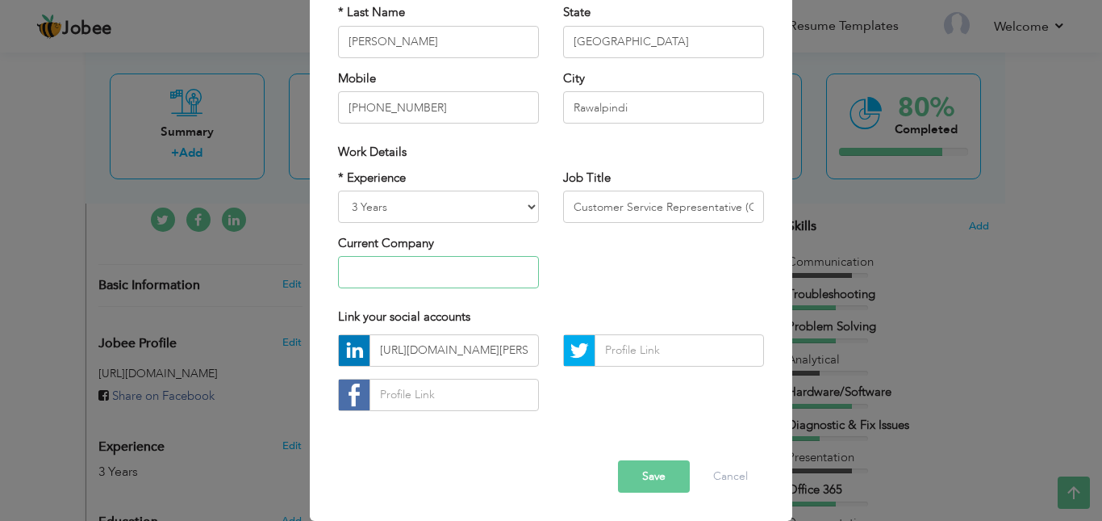
click at [429, 266] on input "text" at bounding box center [438, 272] width 201 height 32
type input "Pakistan International Airlines"
click at [641, 468] on button "Save" at bounding box center [654, 476] width 72 height 32
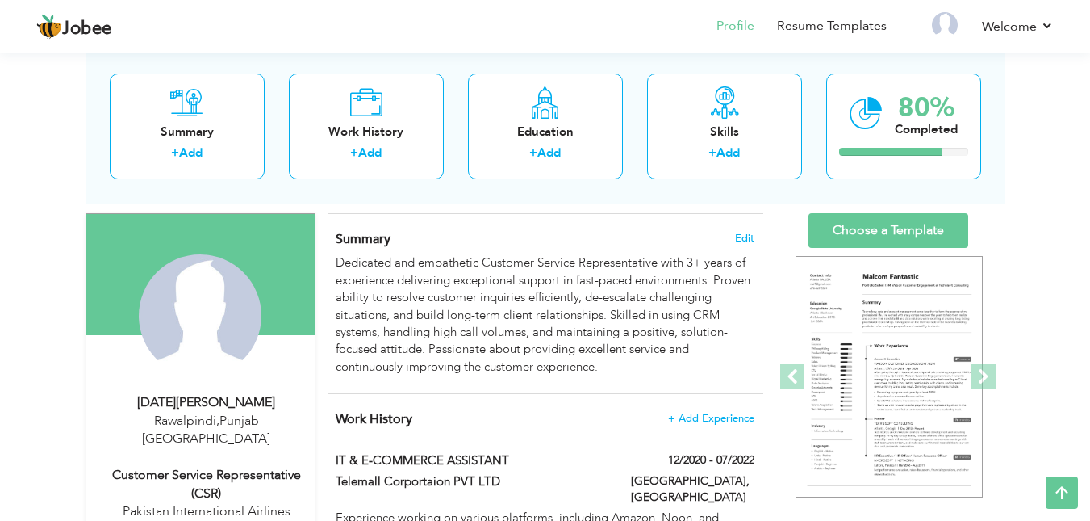
scroll to position [81, 0]
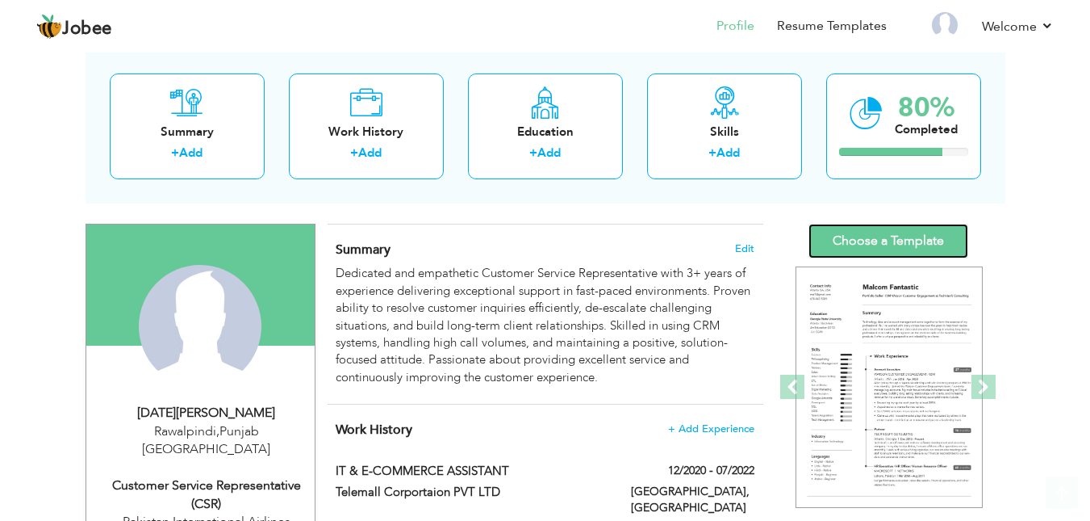
click at [916, 240] on link "Choose a Template" at bounding box center [889, 241] width 160 height 35
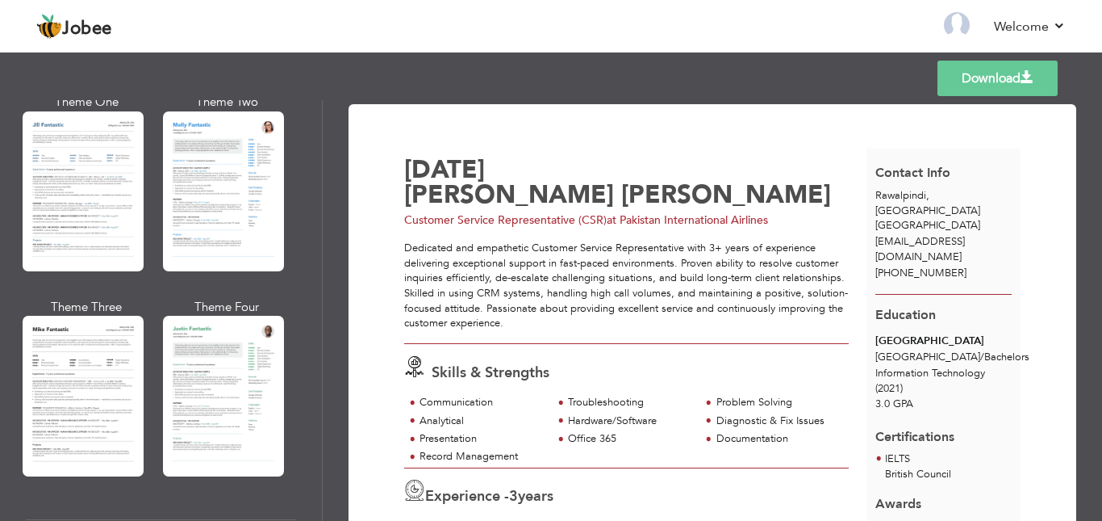
scroll to position [1049, 0]
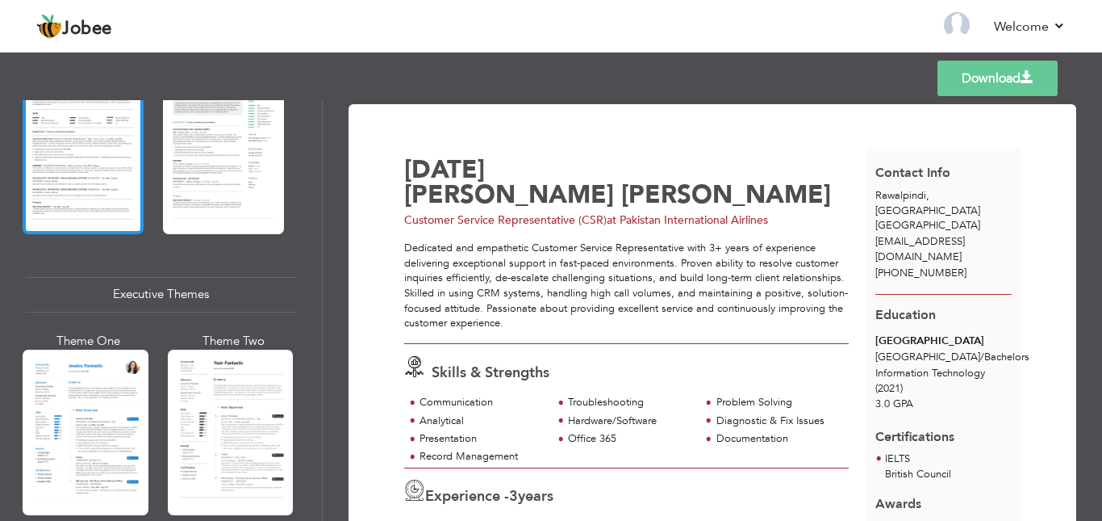
click at [91, 208] on div at bounding box center [83, 153] width 121 height 160
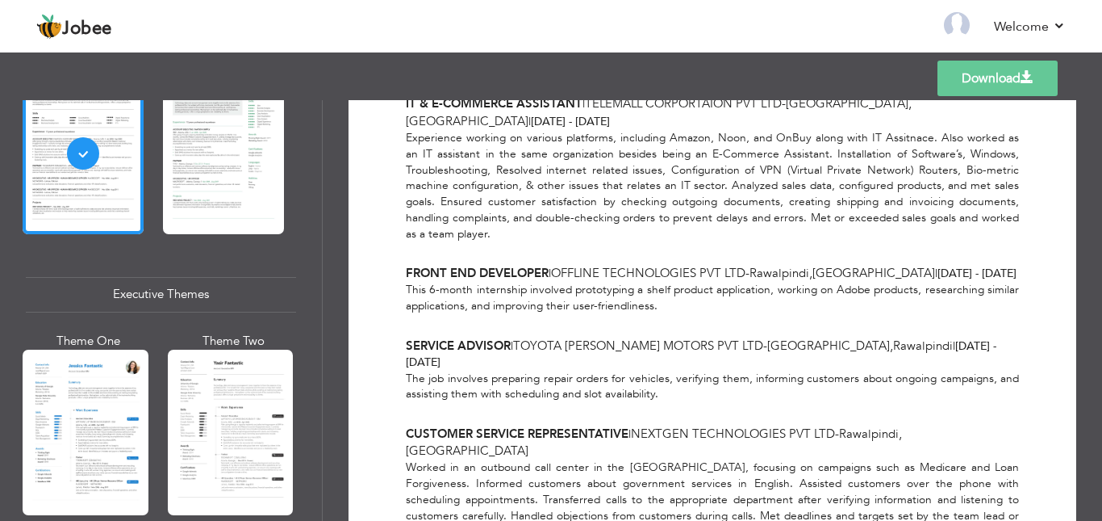
scroll to position [589, 0]
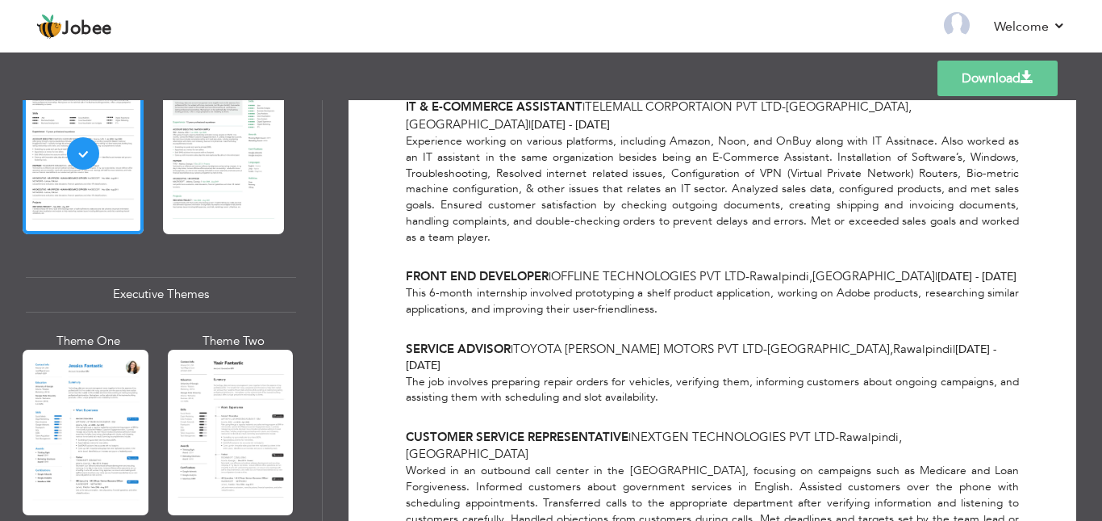
click at [987, 82] on link "Download" at bounding box center [998, 79] width 120 height 36
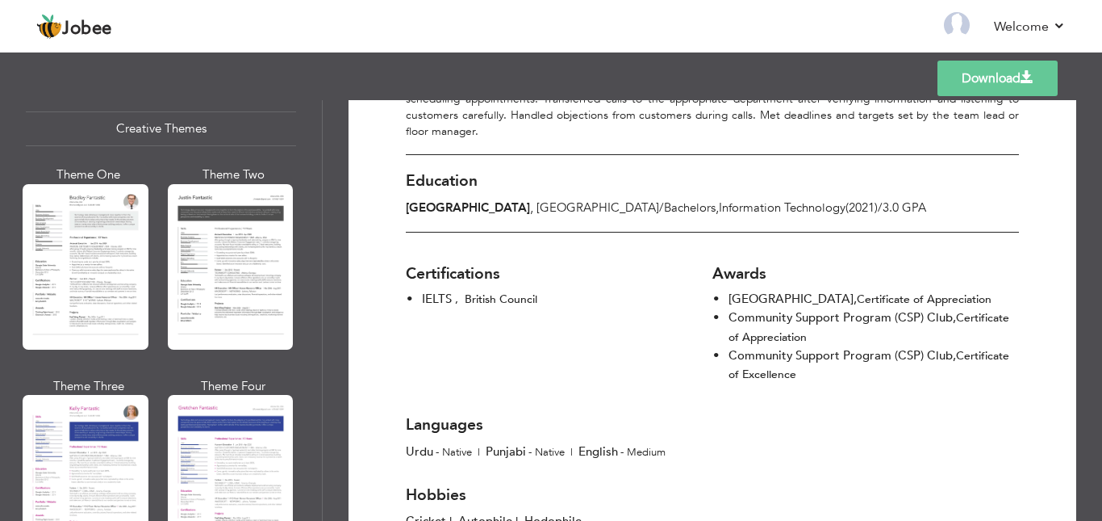
scroll to position [1937, 0]
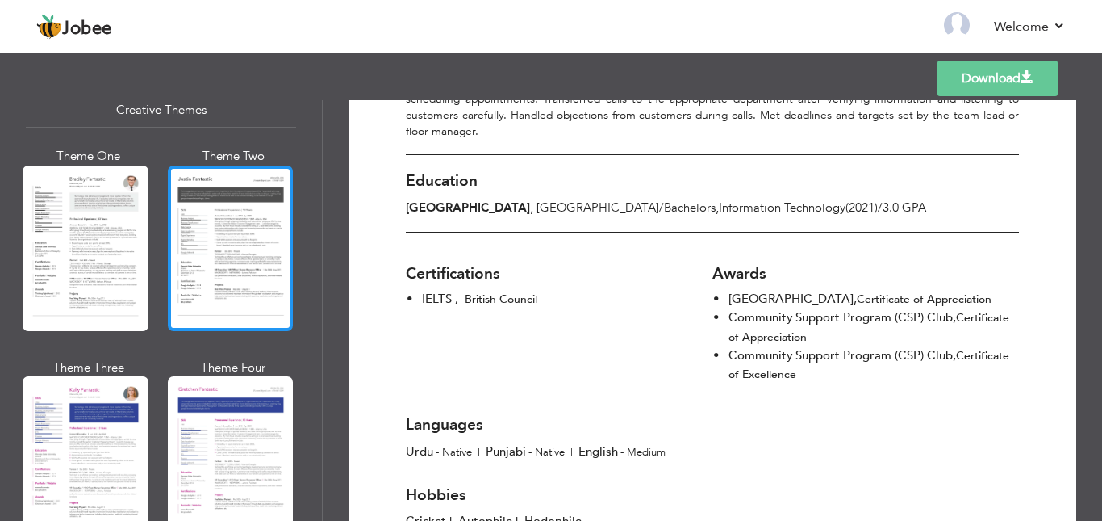
click at [236, 245] on div at bounding box center [231, 247] width 126 height 165
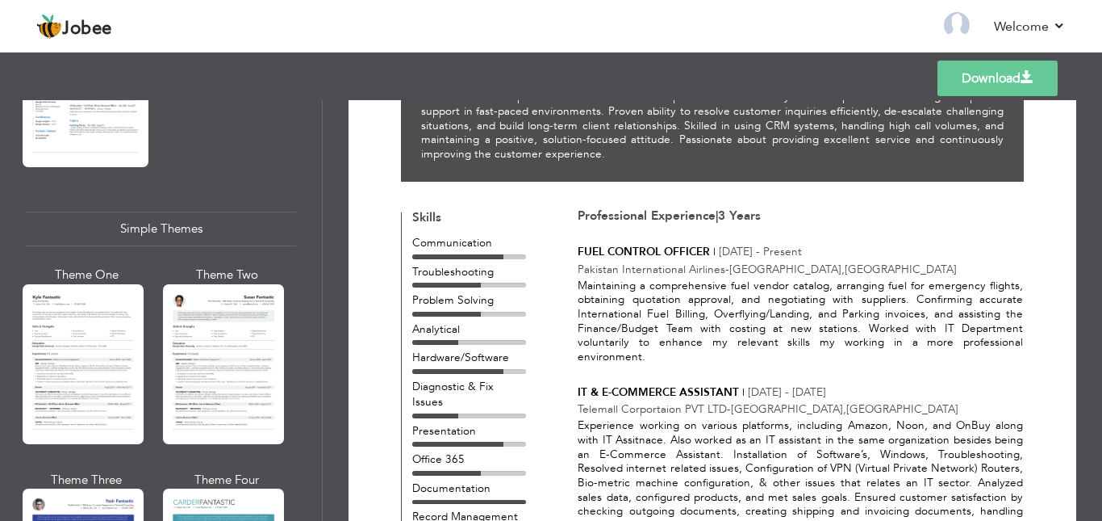
scroll to position [2744, 0]
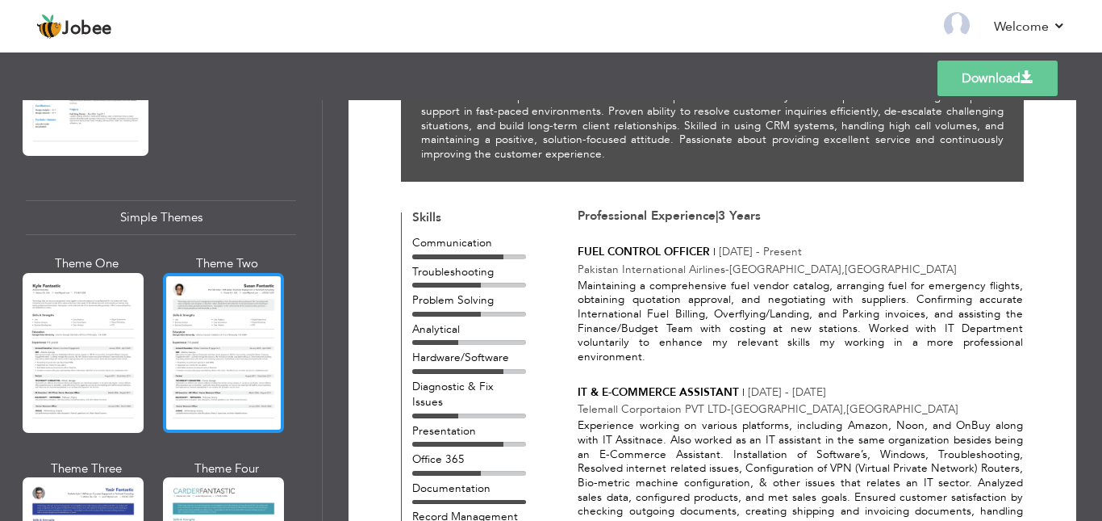
click at [251, 315] on div at bounding box center [223, 353] width 121 height 160
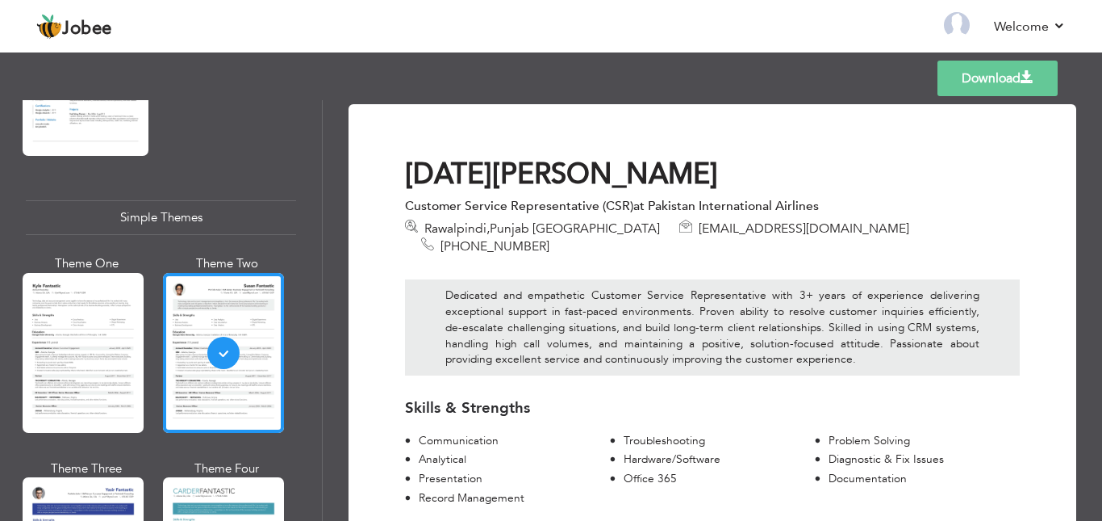
drag, startPoint x: 818, startPoint y: 210, endPoint x: 635, endPoint y: 205, distance: 182.5
click at [635, 205] on span "at Pakistan International Airlines" at bounding box center [727, 206] width 186 height 18
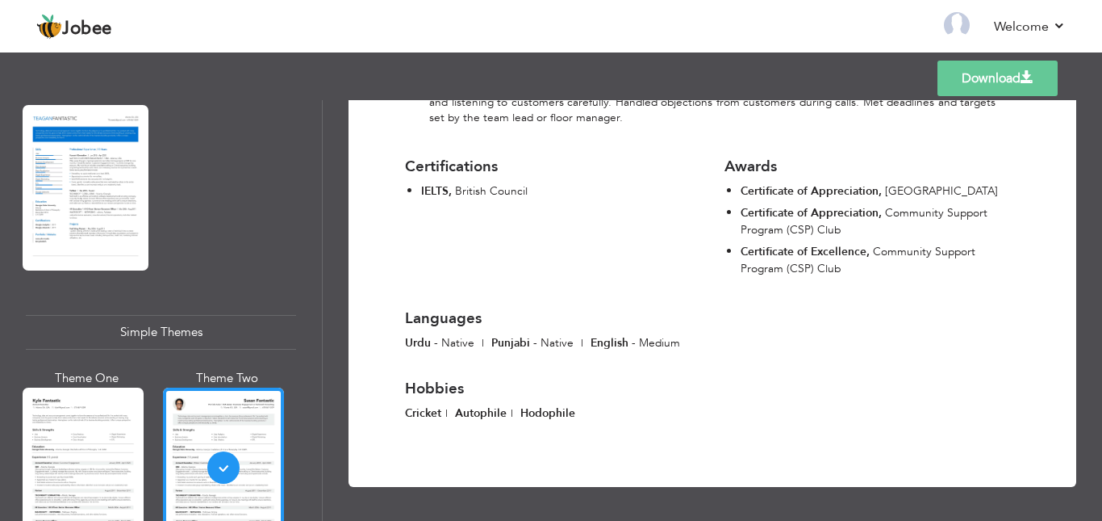
scroll to position [2789, 0]
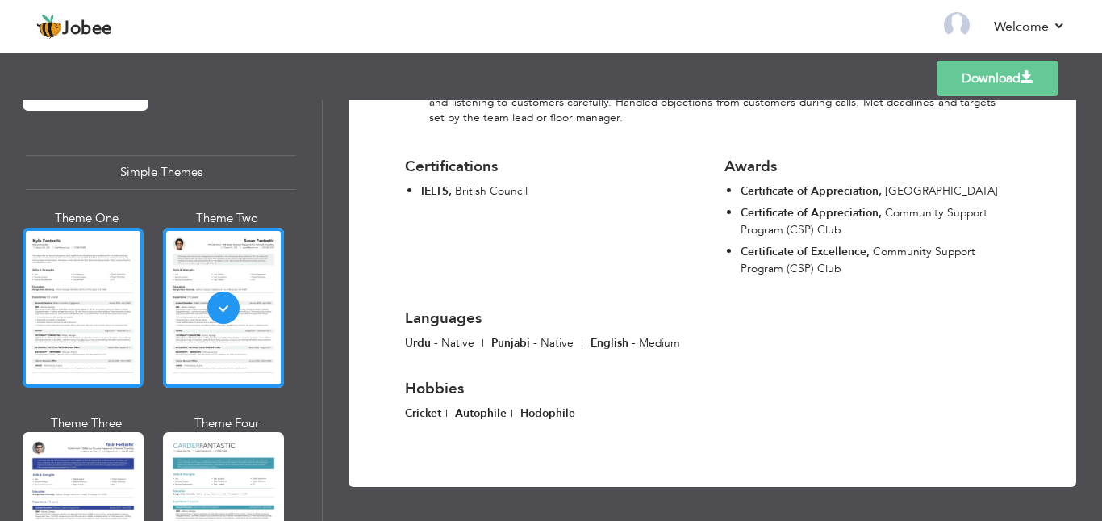
click at [81, 329] on div at bounding box center [83, 308] width 121 height 160
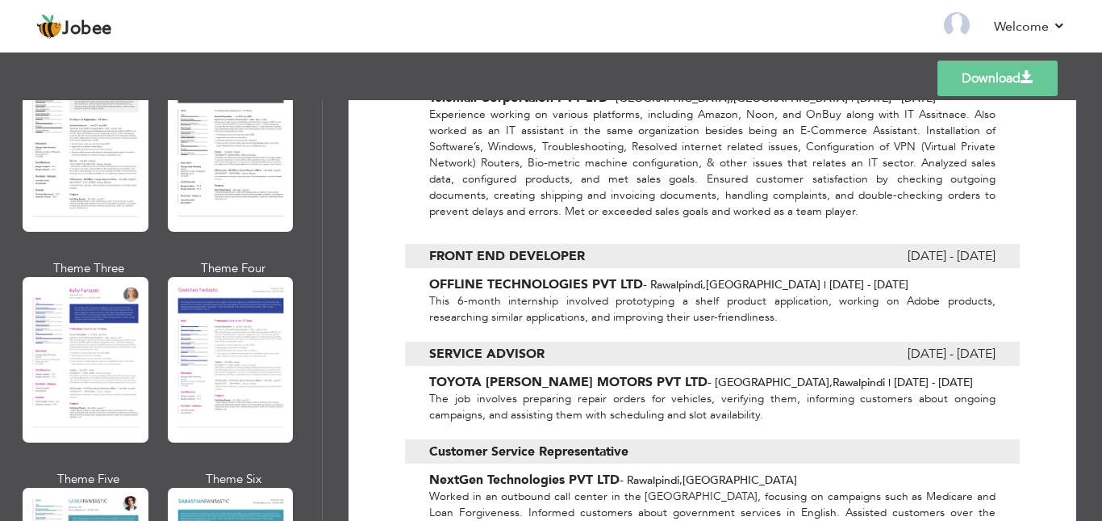
scroll to position [1982, 0]
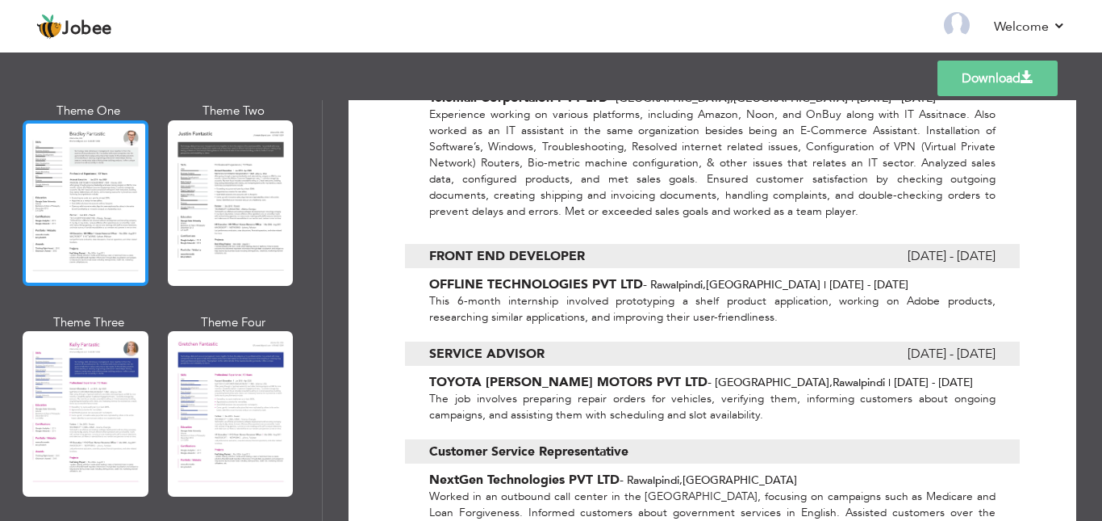
click at [82, 203] on div at bounding box center [86, 202] width 126 height 165
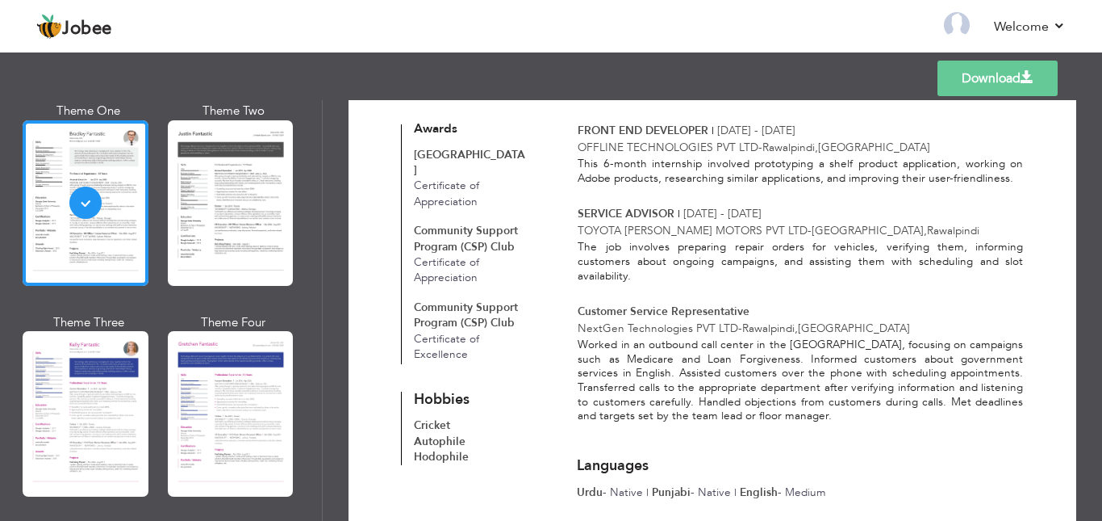
scroll to position [659, 0]
click at [1024, 84] on span at bounding box center [1027, 77] width 13 height 13
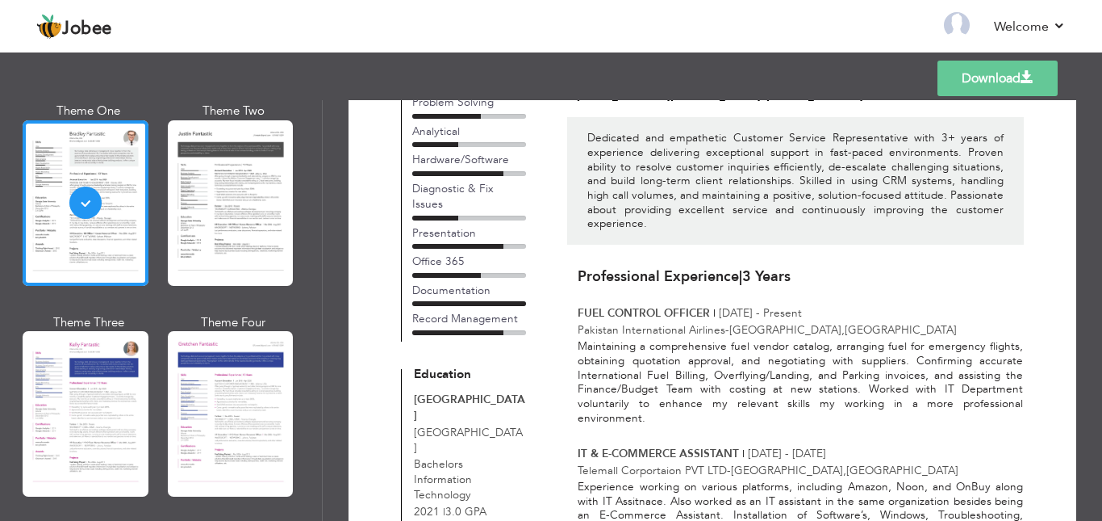
scroll to position [0, 0]
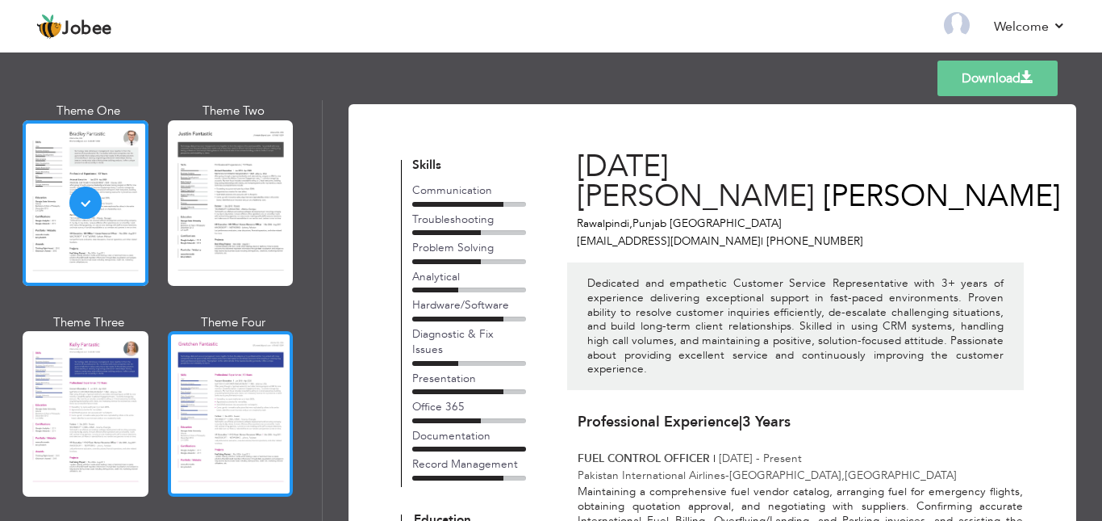
click at [232, 378] on div at bounding box center [231, 413] width 126 height 165
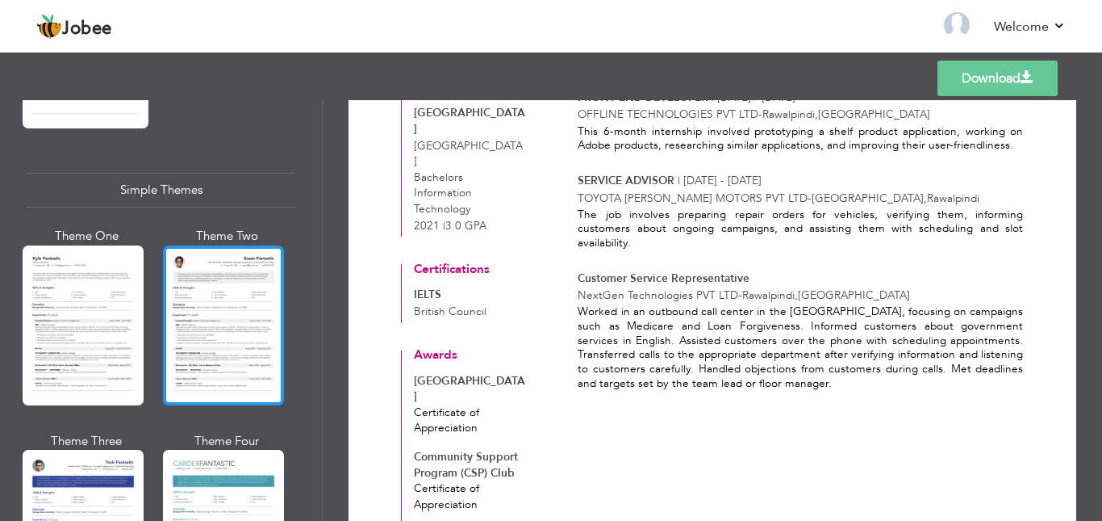
scroll to position [2789, 0]
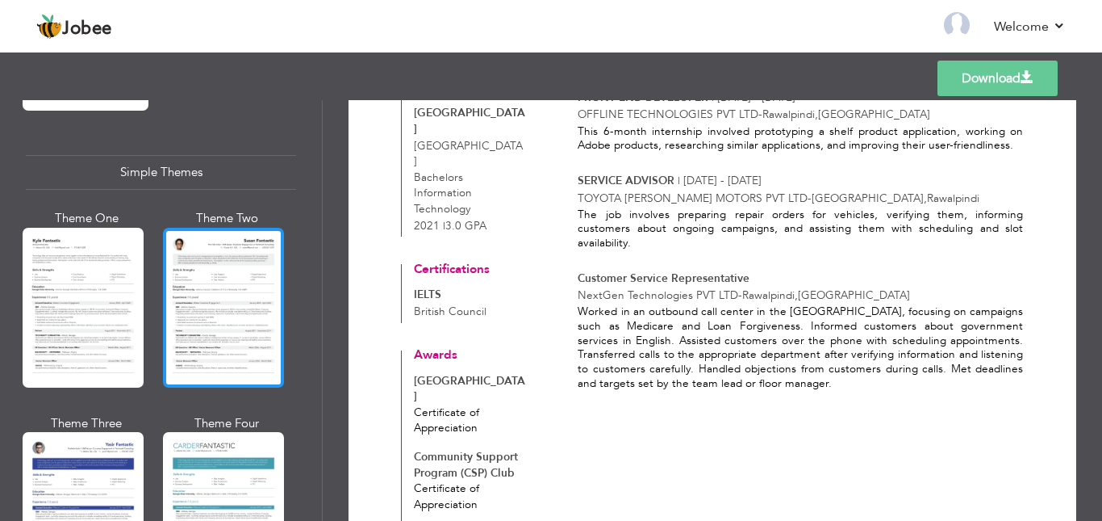
click at [230, 278] on div at bounding box center [223, 308] width 121 height 160
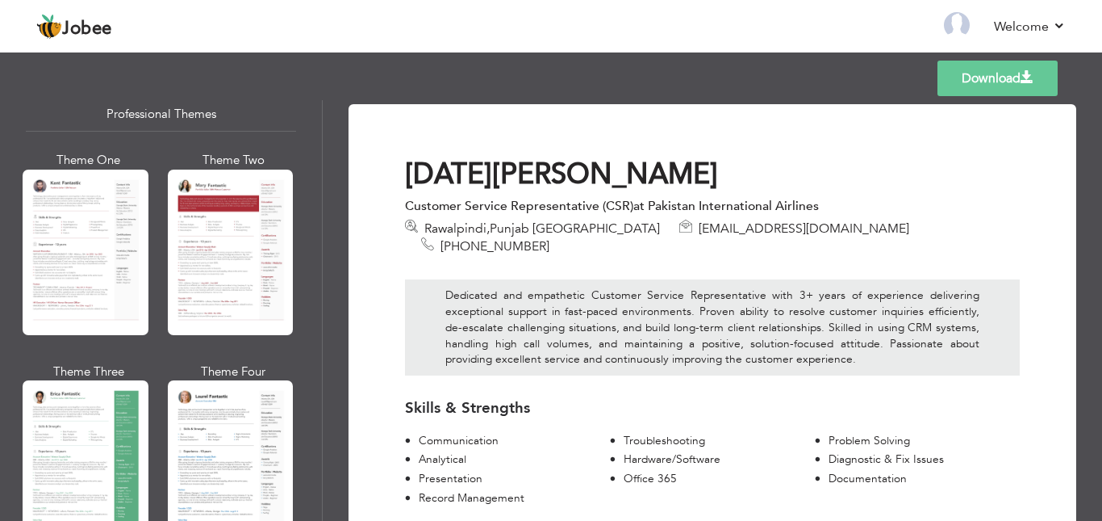
scroll to position [0, 0]
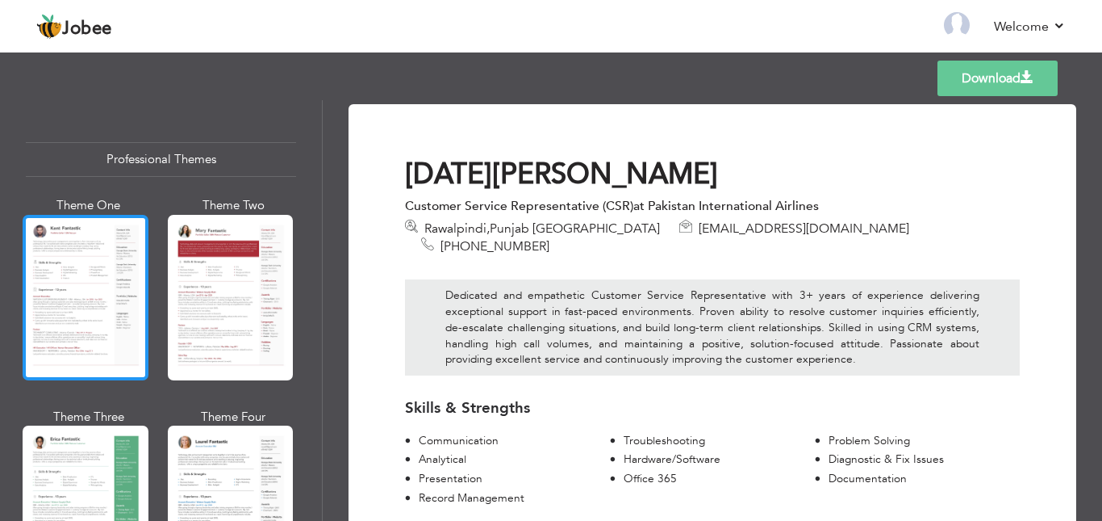
click at [88, 272] on div at bounding box center [86, 297] width 126 height 165
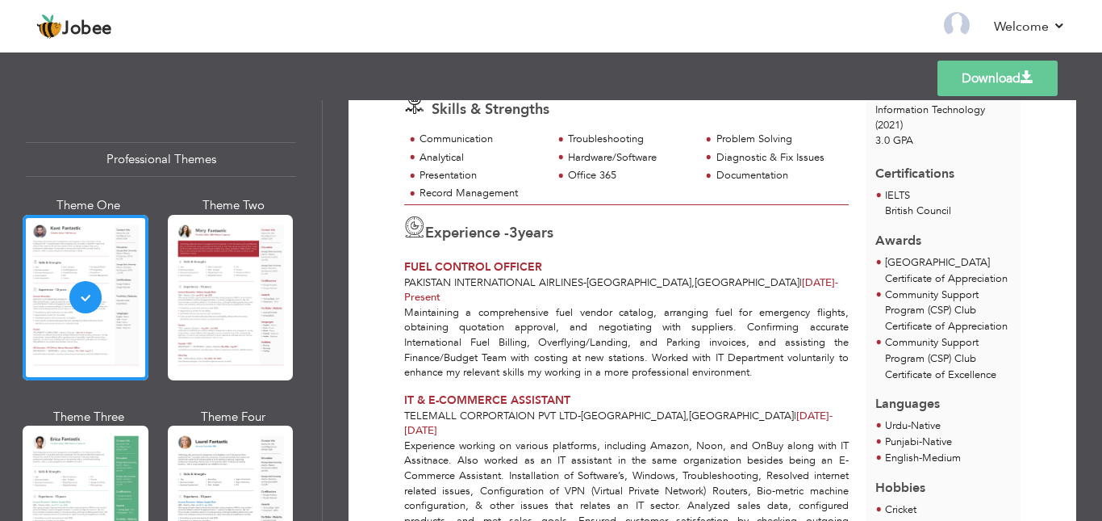
scroll to position [221, 0]
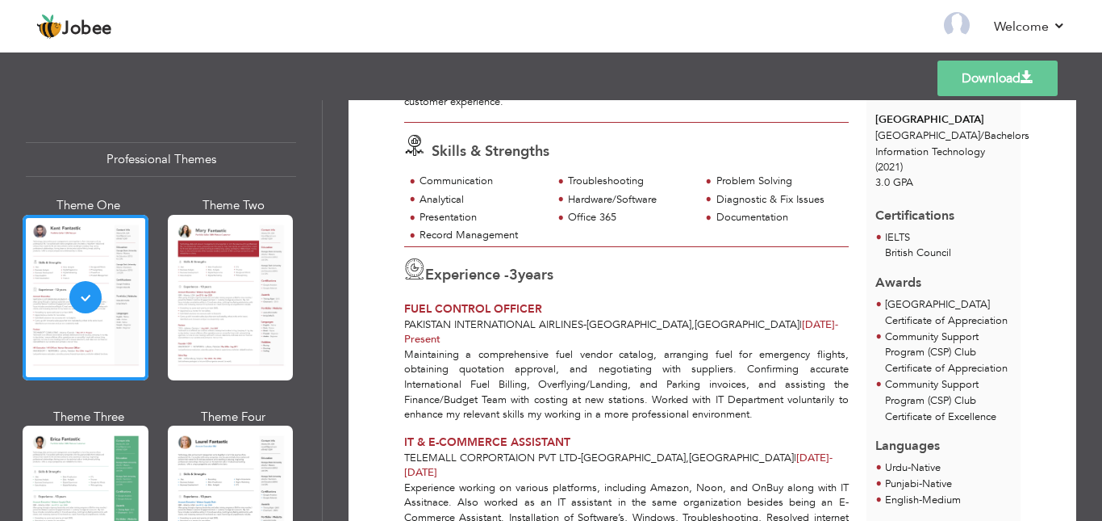
click at [996, 70] on link "Download" at bounding box center [998, 79] width 120 height 36
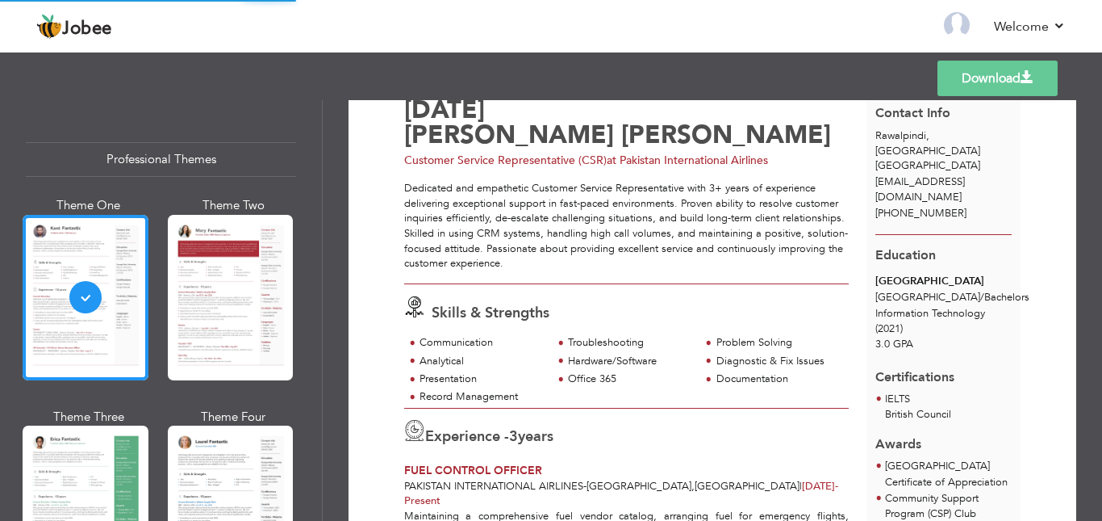
scroll to position [0, 0]
